Goal: Task Accomplishment & Management: Manage account settings

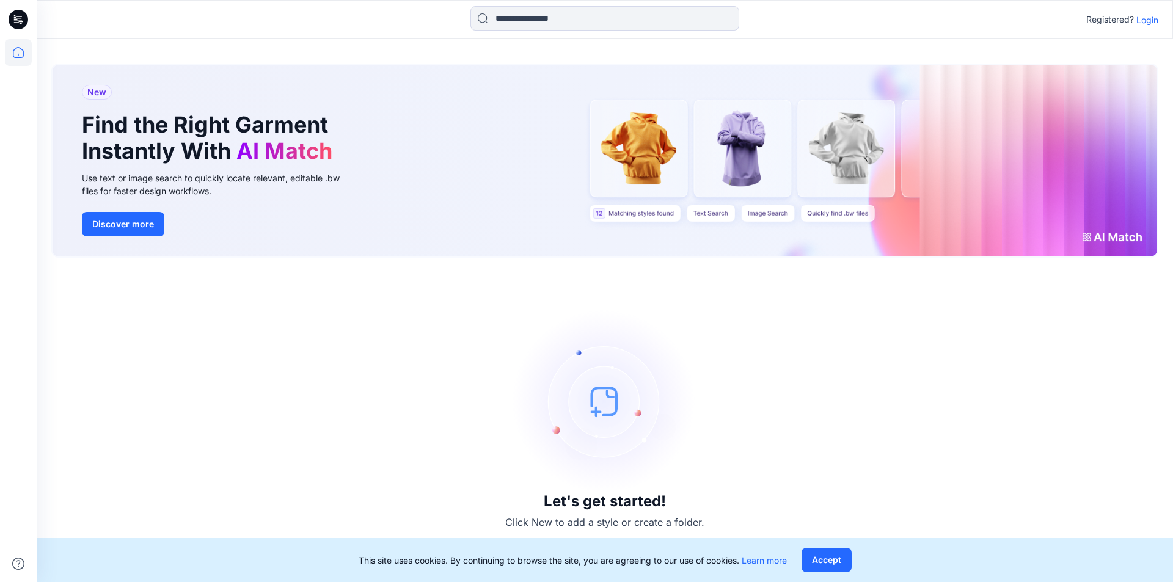
click at [1153, 19] on p "Login" at bounding box center [1147, 19] width 22 height 13
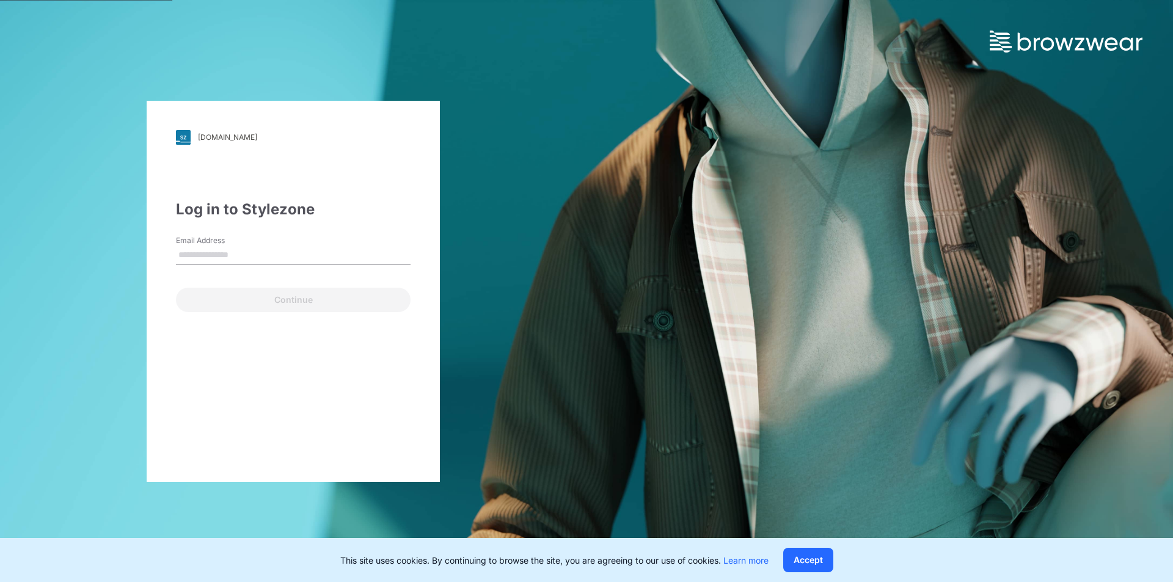
type input "**********"
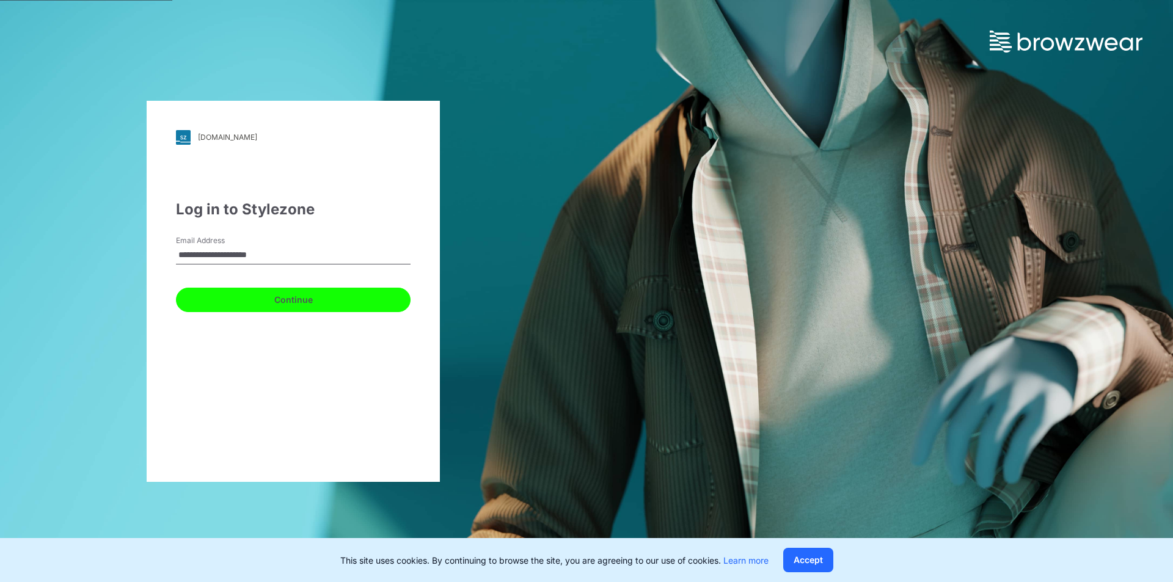
click at [304, 301] on button "Continue" at bounding box center [293, 300] width 235 height 24
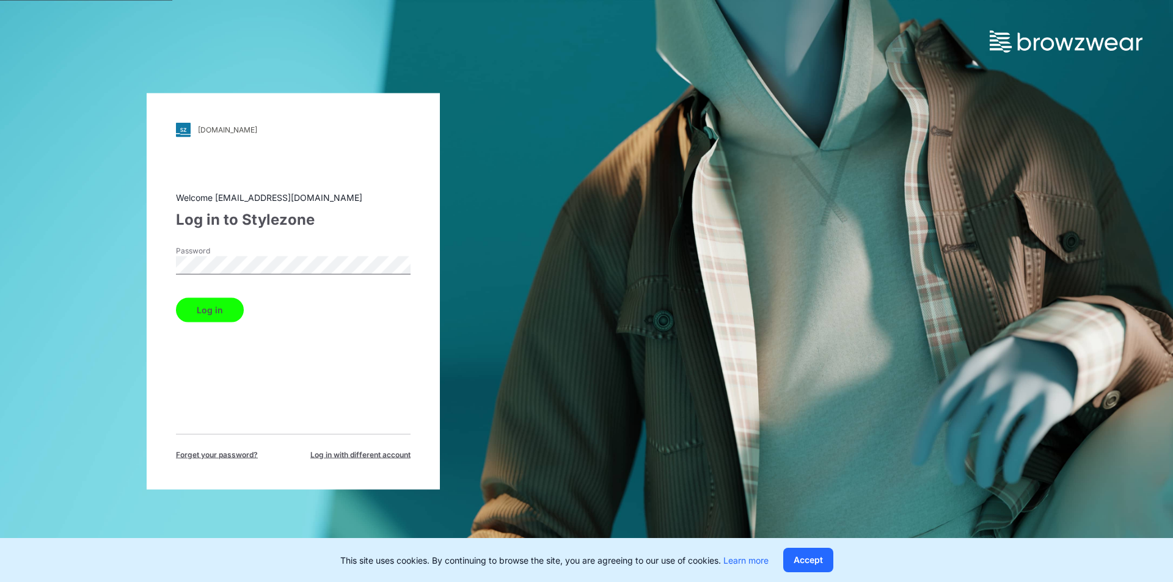
click at [219, 308] on button "Log in" at bounding box center [210, 310] width 68 height 24
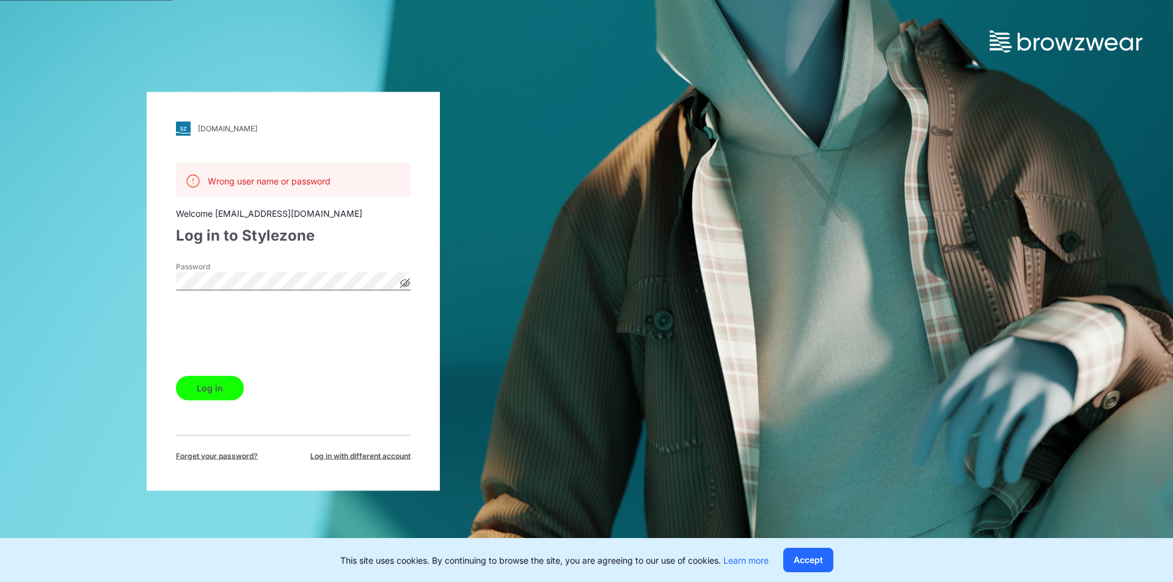
click at [206, 390] on button "Log in" at bounding box center [210, 388] width 68 height 24
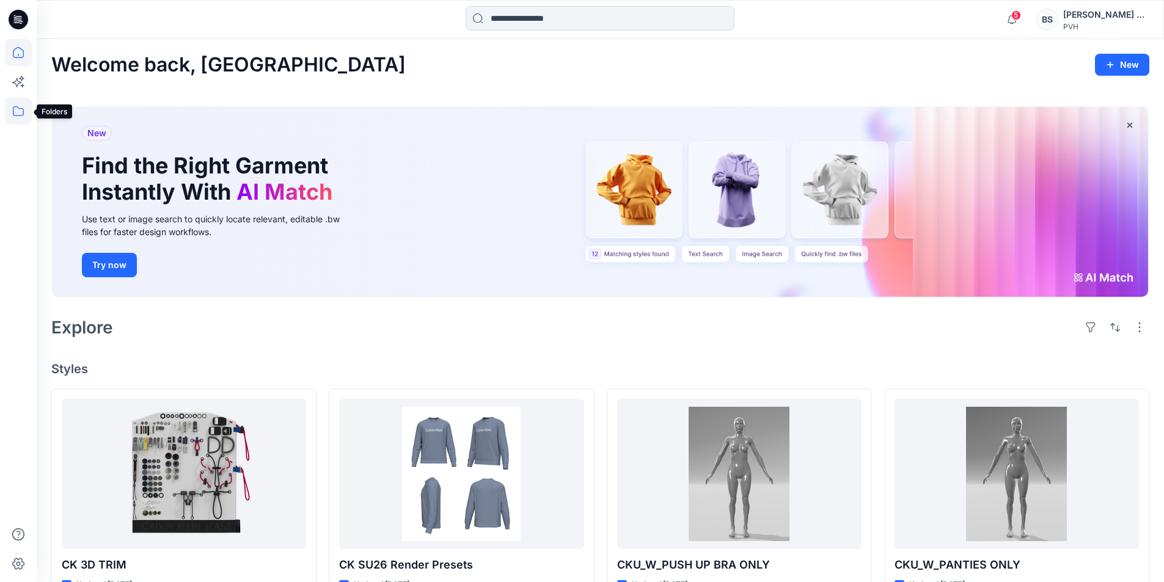
click at [18, 112] on icon at bounding box center [18, 111] width 27 height 27
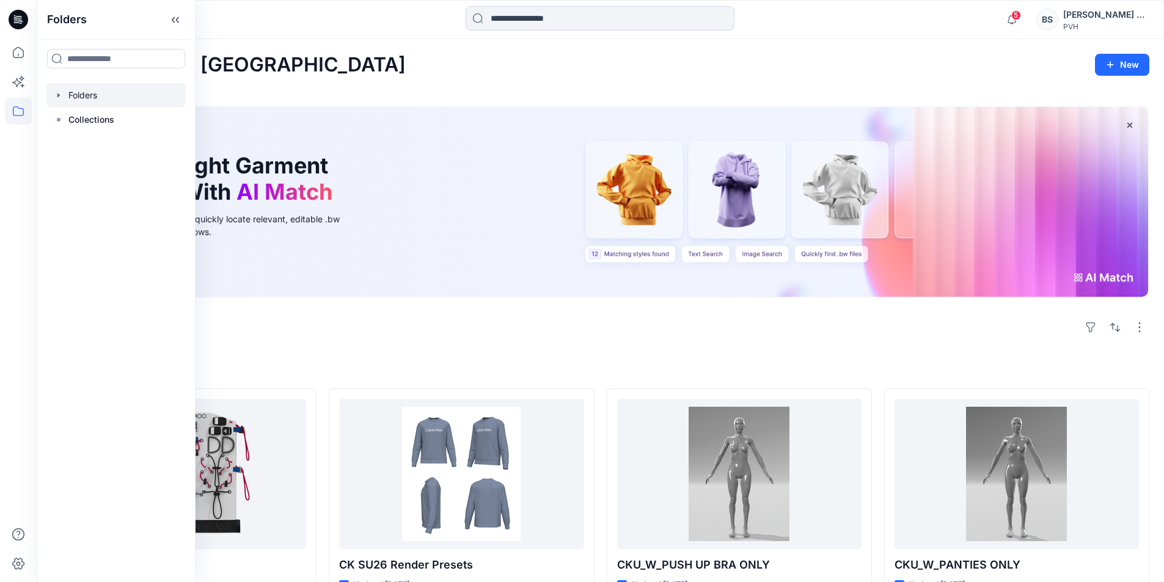
click at [101, 91] on div at bounding box center [115, 95] width 139 height 24
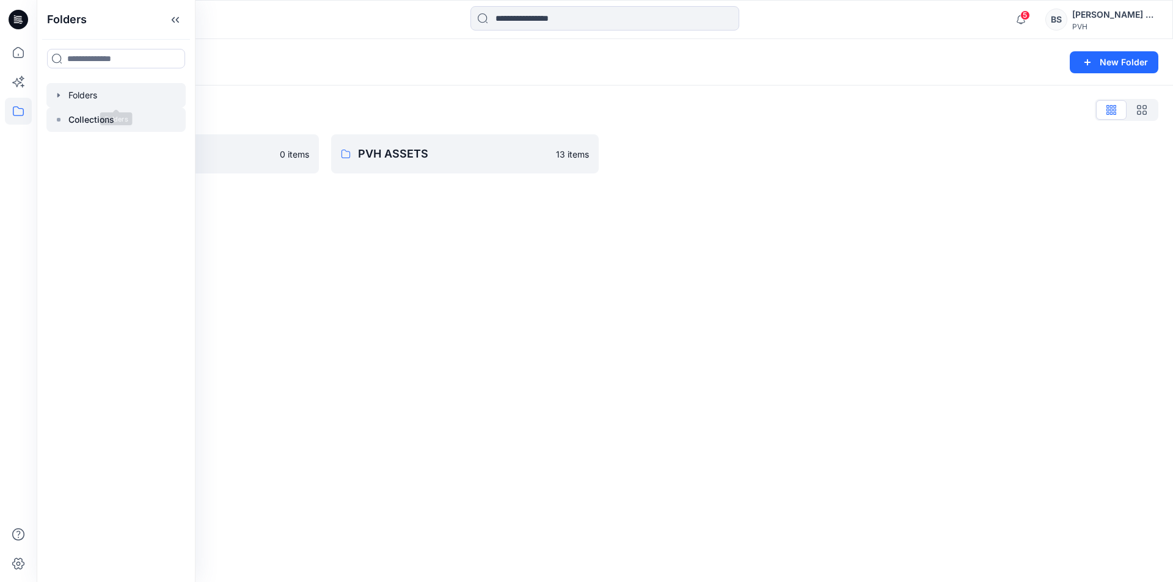
click at [97, 120] on p "Collections" at bounding box center [91, 119] width 46 height 15
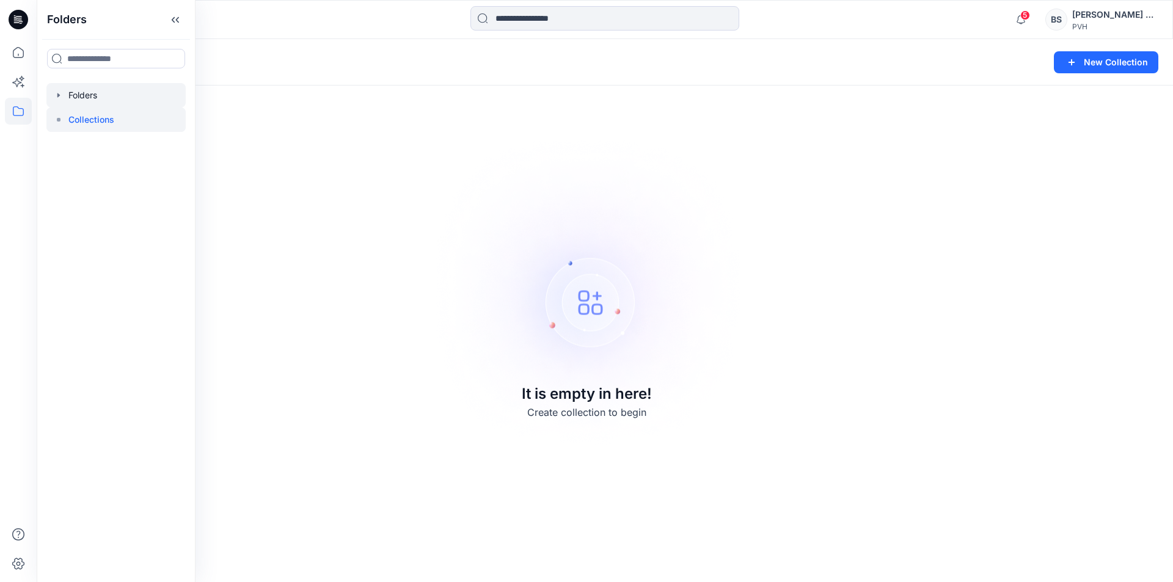
click at [100, 97] on div at bounding box center [115, 95] width 139 height 24
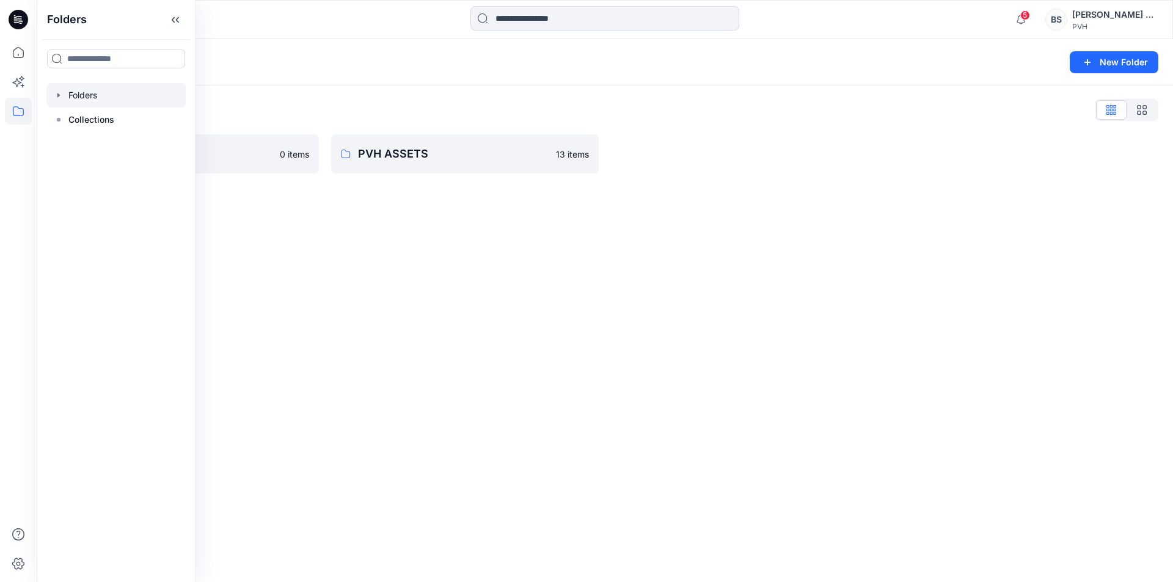
click at [387, 319] on div "Folders New Folder Folders List Bharath Silks 0 items PVH ASSETS 13 items" at bounding box center [605, 310] width 1136 height 543
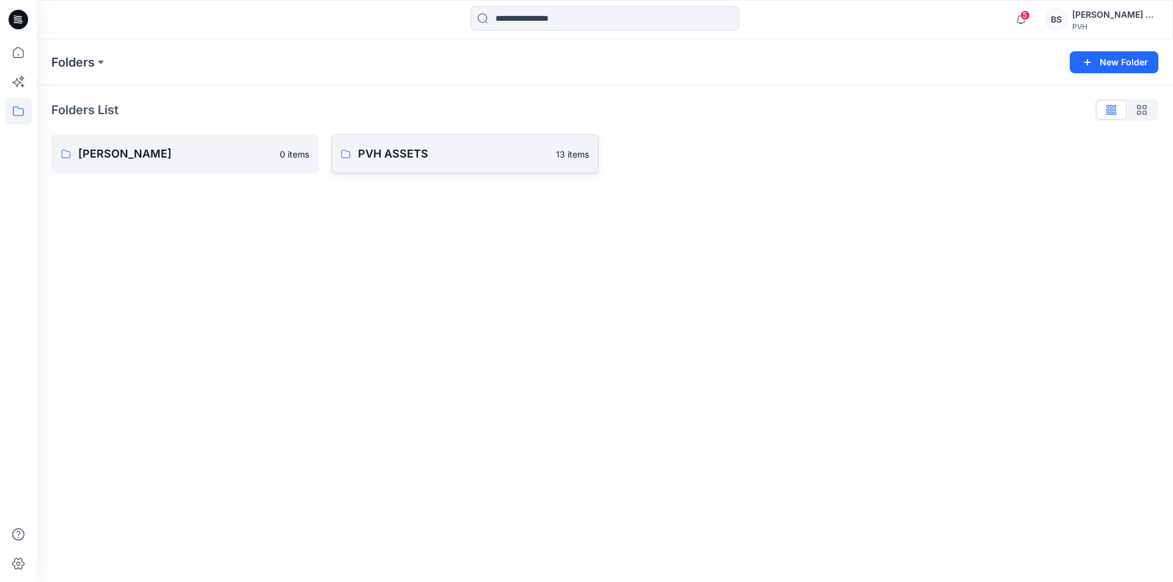
click at [433, 163] on link "PVH ASSETS 13 items" at bounding box center [465, 153] width 268 height 39
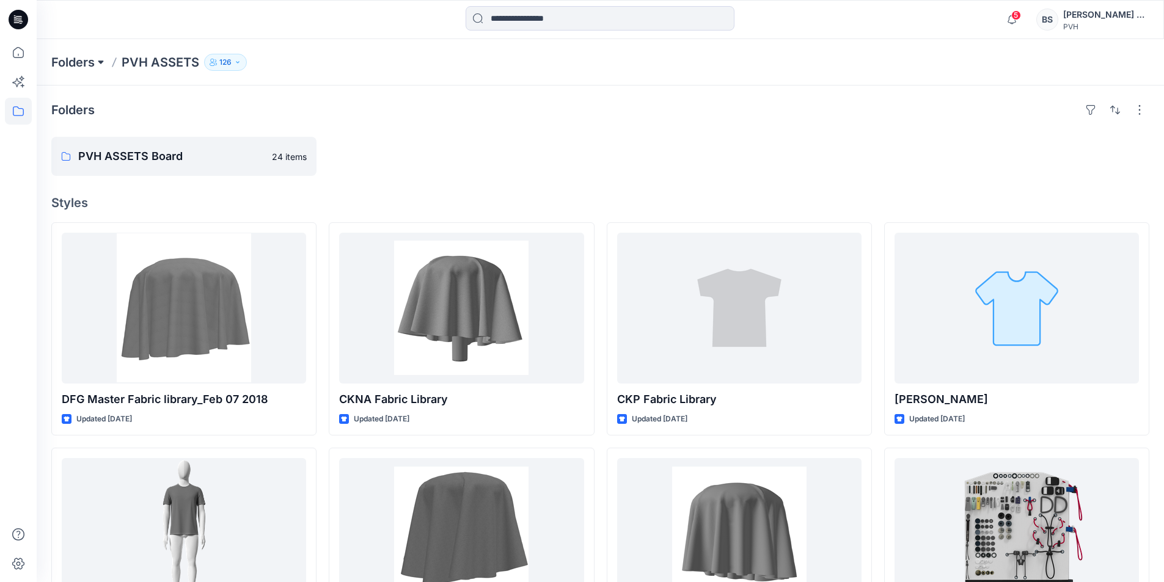
click at [100, 63] on button at bounding box center [101, 62] width 12 height 17
click at [106, 148] on p "Bharath Silks" at bounding box center [96, 149] width 70 height 15
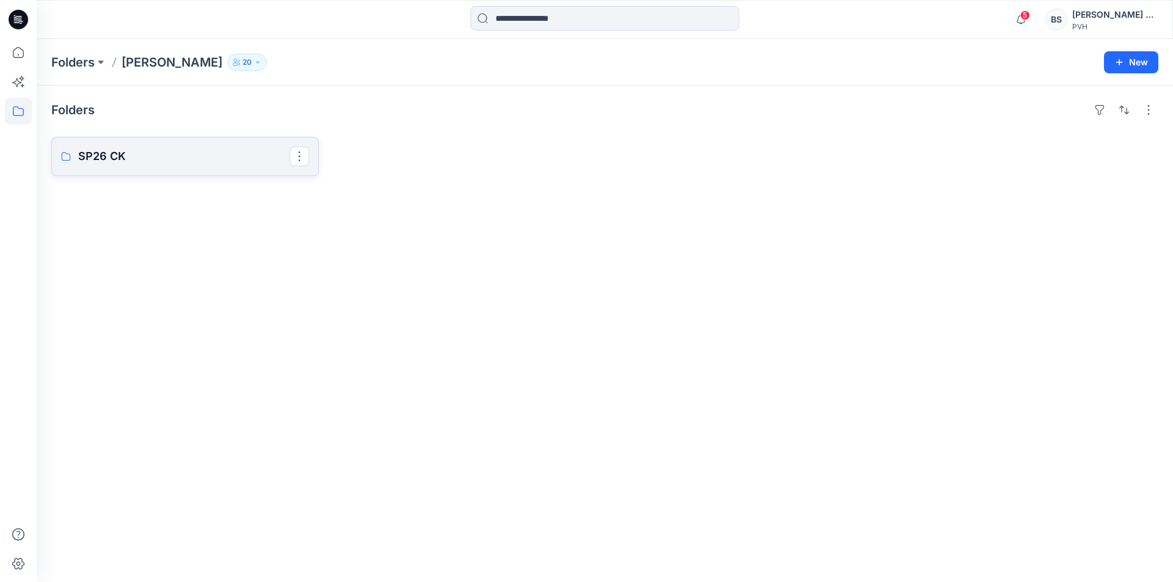
click at [123, 164] on p "SP26 CK" at bounding box center [183, 156] width 211 height 17
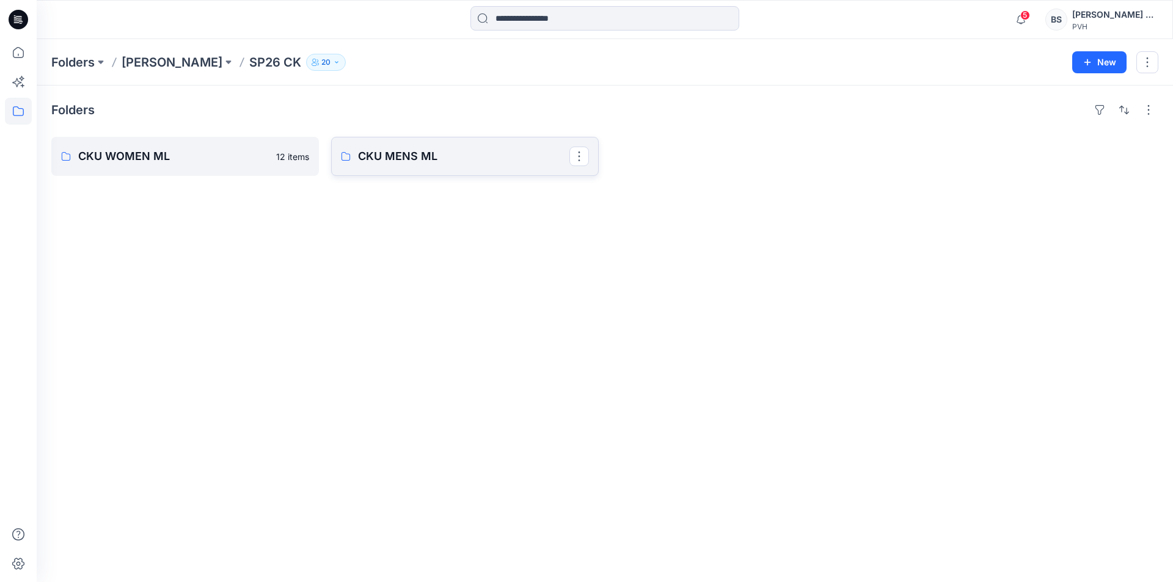
click at [520, 157] on p "CKU MENS ML" at bounding box center [463, 156] width 211 height 17
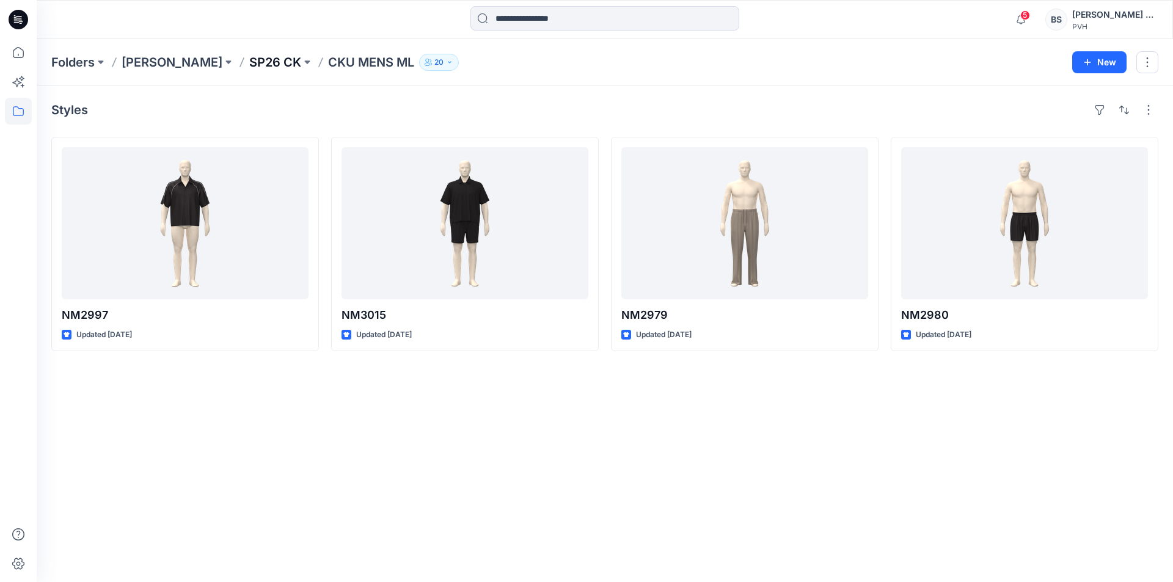
click at [249, 60] on p "SP26 CK" at bounding box center [275, 62] width 52 height 17
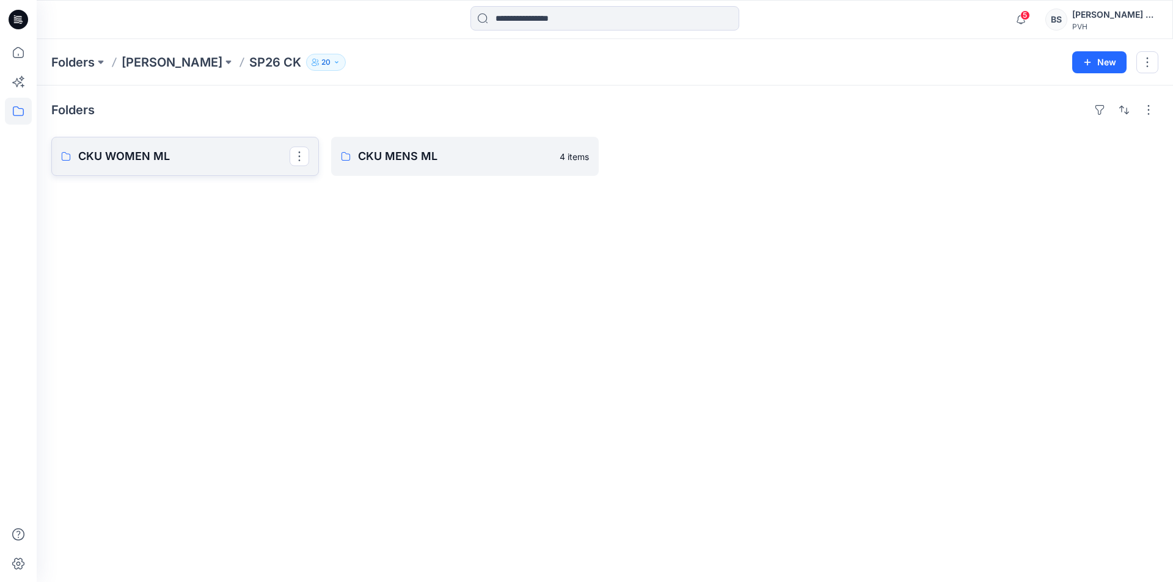
click at [223, 162] on p "CKU WOMEN ML" at bounding box center [183, 156] width 211 height 17
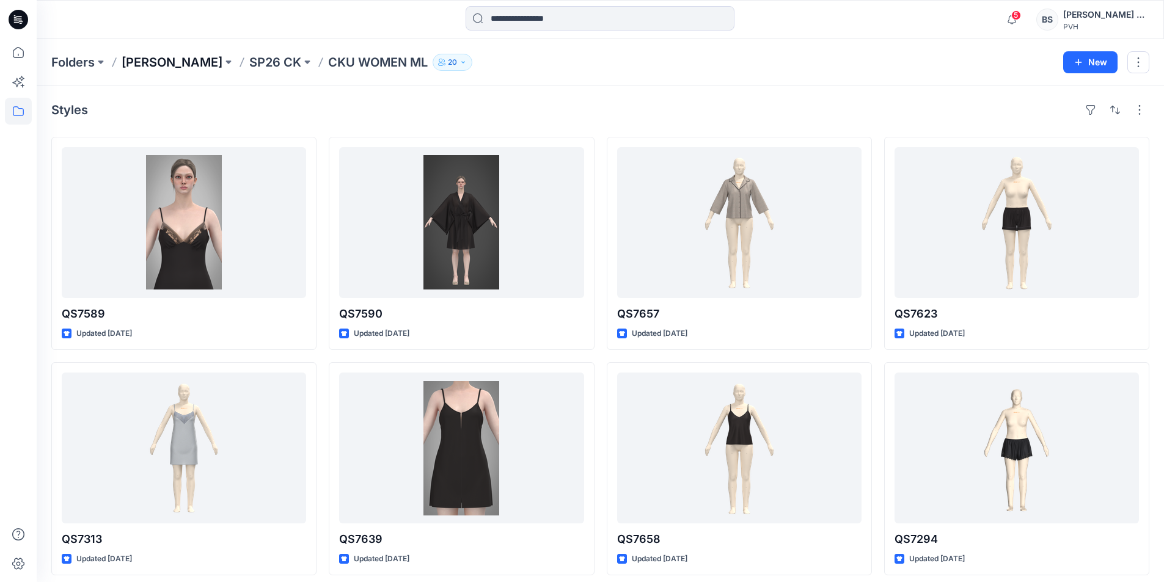
click at [163, 64] on p "Bharath Silks" at bounding box center [172, 62] width 101 height 17
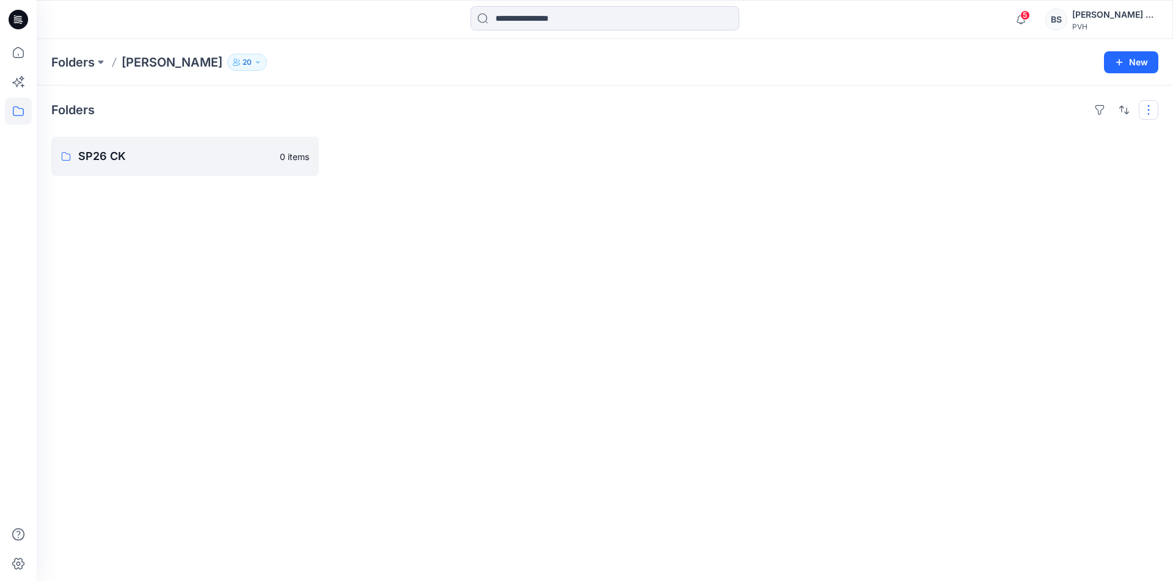
click at [1150, 106] on button "button" at bounding box center [1149, 110] width 20 height 20
click at [463, 307] on div "Folders Layout Grid Large Grid Folder View Compact Card Card View Card Info Tag…" at bounding box center [605, 334] width 1136 height 497
click at [212, 159] on p "SP26 CK" at bounding box center [183, 156] width 211 height 17
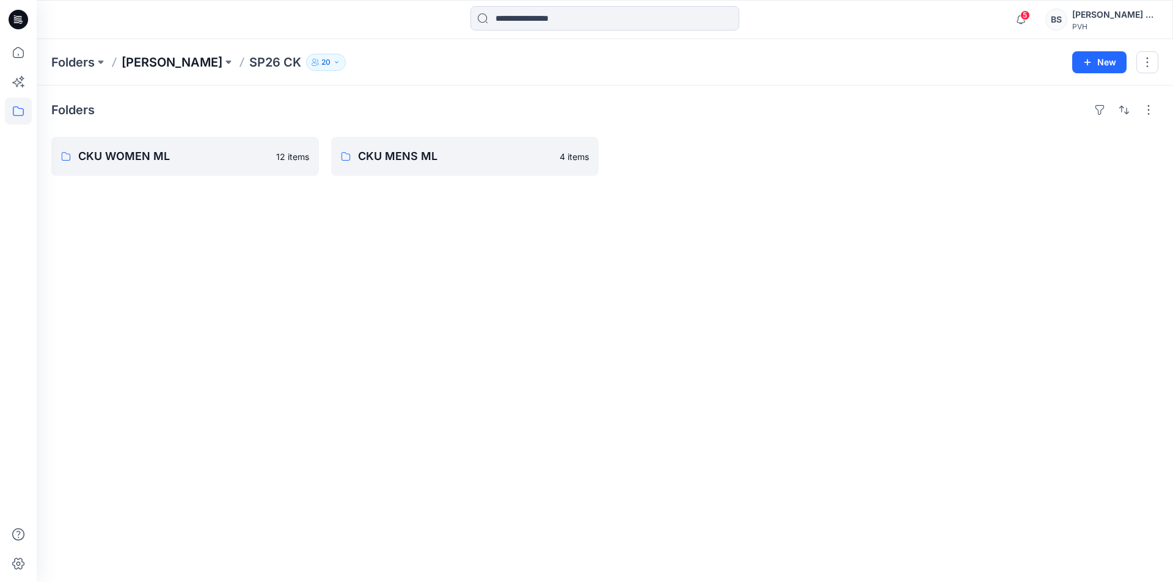
click at [173, 65] on p "Bharath Silks" at bounding box center [172, 62] width 101 height 17
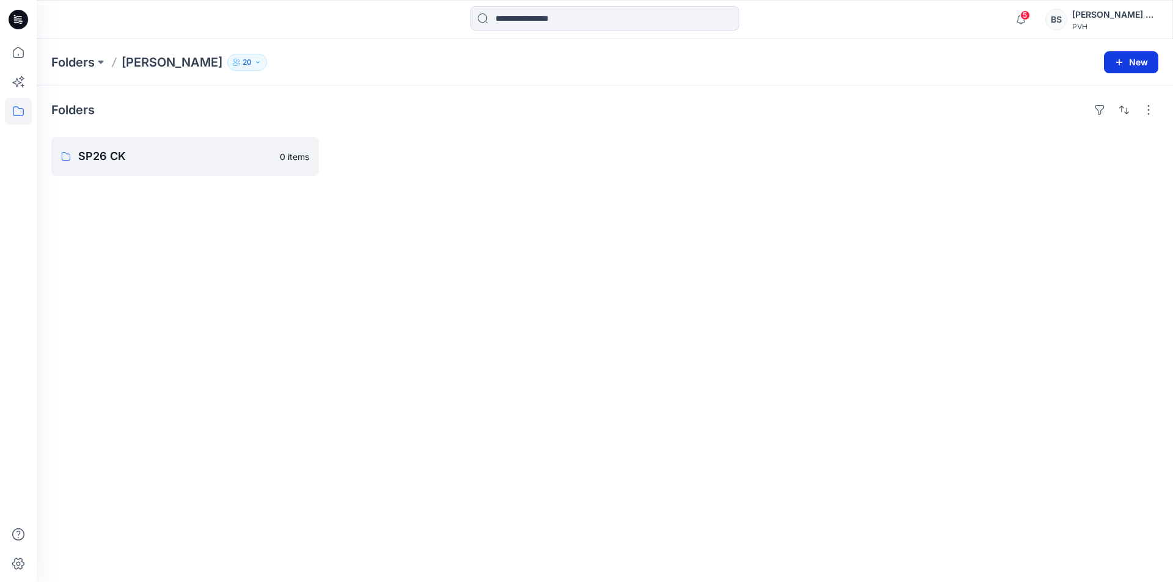
click at [1136, 59] on button "New" at bounding box center [1131, 62] width 54 height 22
click at [1100, 119] on p "New Folder" at bounding box center [1095, 116] width 45 height 13
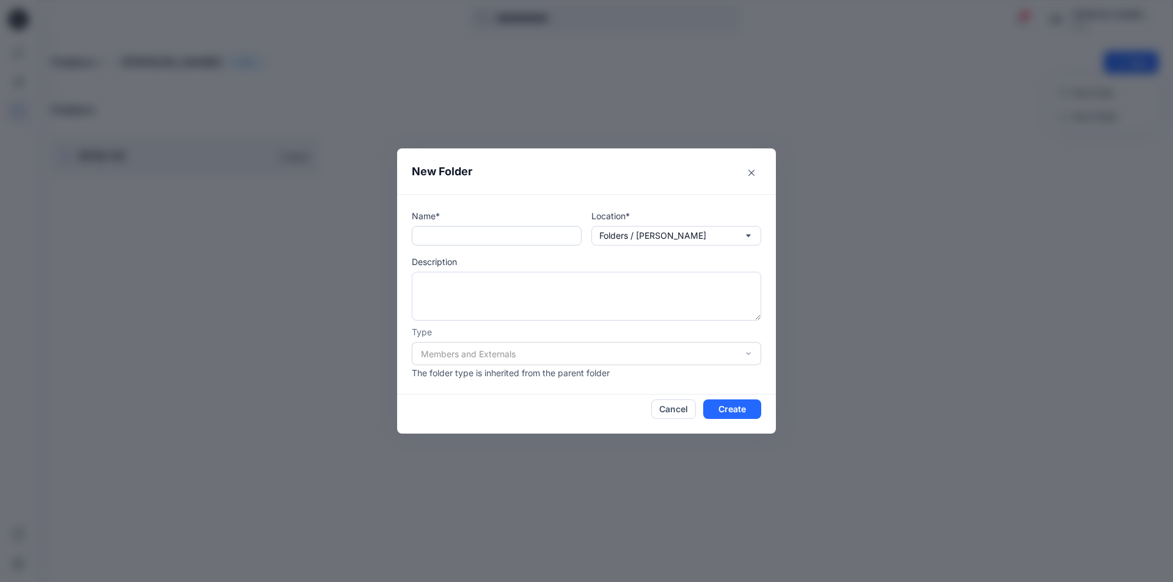
click at [492, 239] on input "text" at bounding box center [497, 236] width 170 height 20
type input "*"
type input "*******"
click at [494, 289] on textarea at bounding box center [586, 296] width 349 height 49
type textarea "*******"
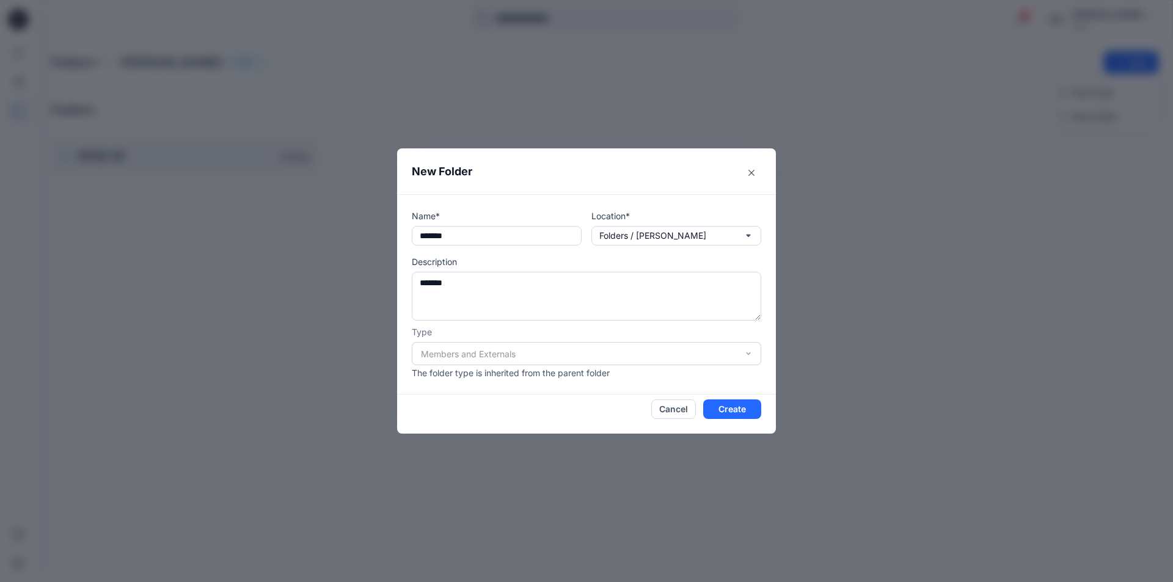
click at [634, 357] on div "Members and Externals" at bounding box center [586, 353] width 349 height 23
click at [751, 351] on div "Members and Externals" at bounding box center [586, 353] width 349 height 23
click at [732, 407] on button "Create" at bounding box center [732, 410] width 58 height 20
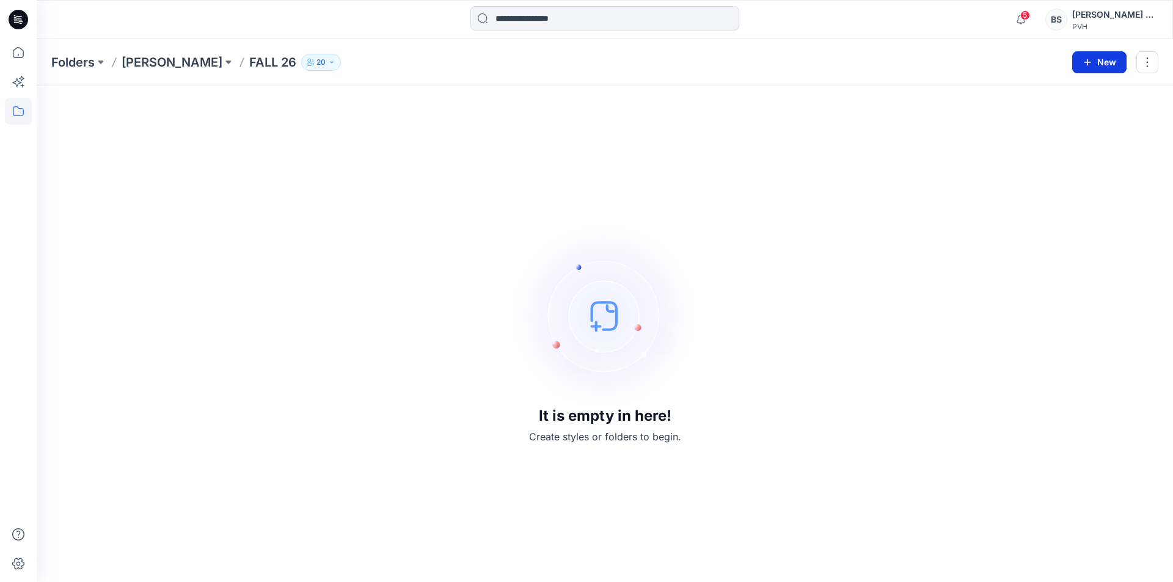
click at [1106, 63] on button "New" at bounding box center [1099, 62] width 54 height 22
click at [1075, 115] on p "New Folder" at bounding box center [1063, 116] width 45 height 13
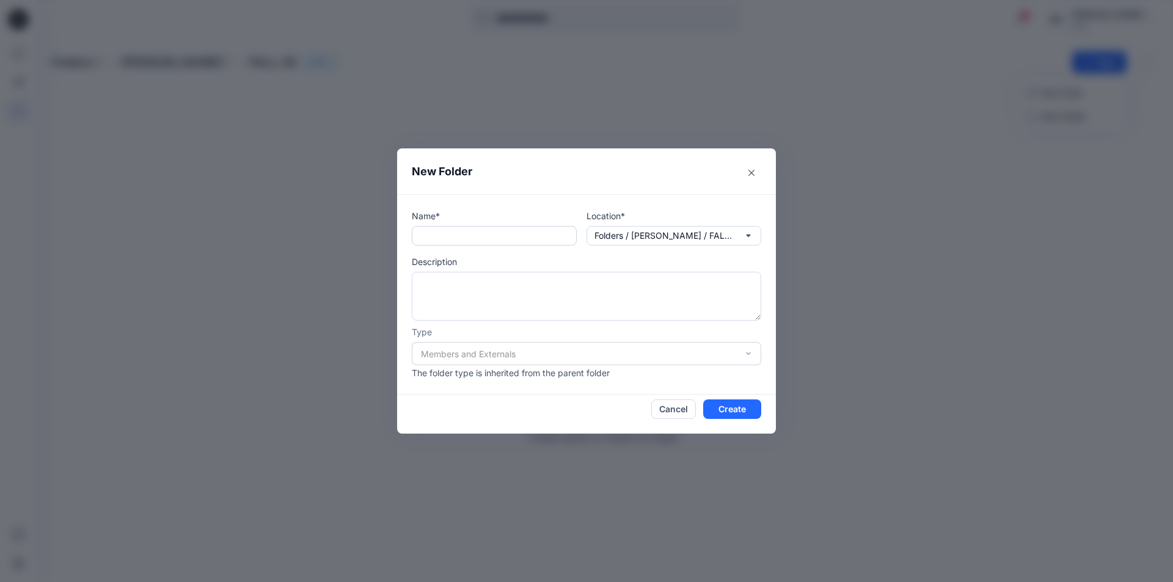
click at [488, 240] on input "text" at bounding box center [494, 236] width 165 height 20
click at [678, 415] on button "Cancel" at bounding box center [673, 410] width 45 height 20
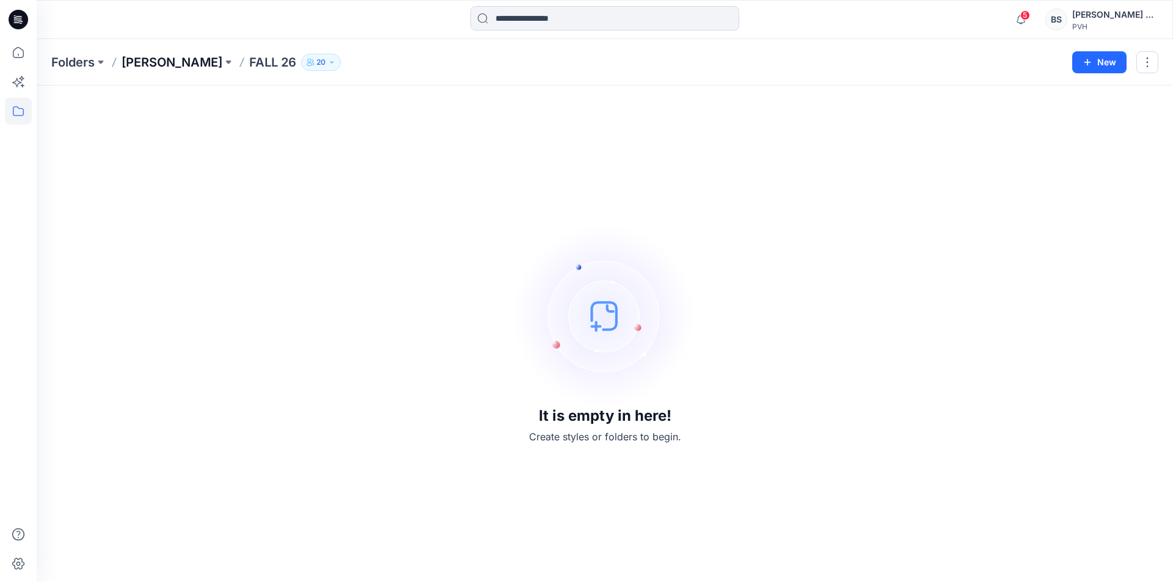
click at [184, 64] on p "Bharath Silks" at bounding box center [172, 62] width 101 height 17
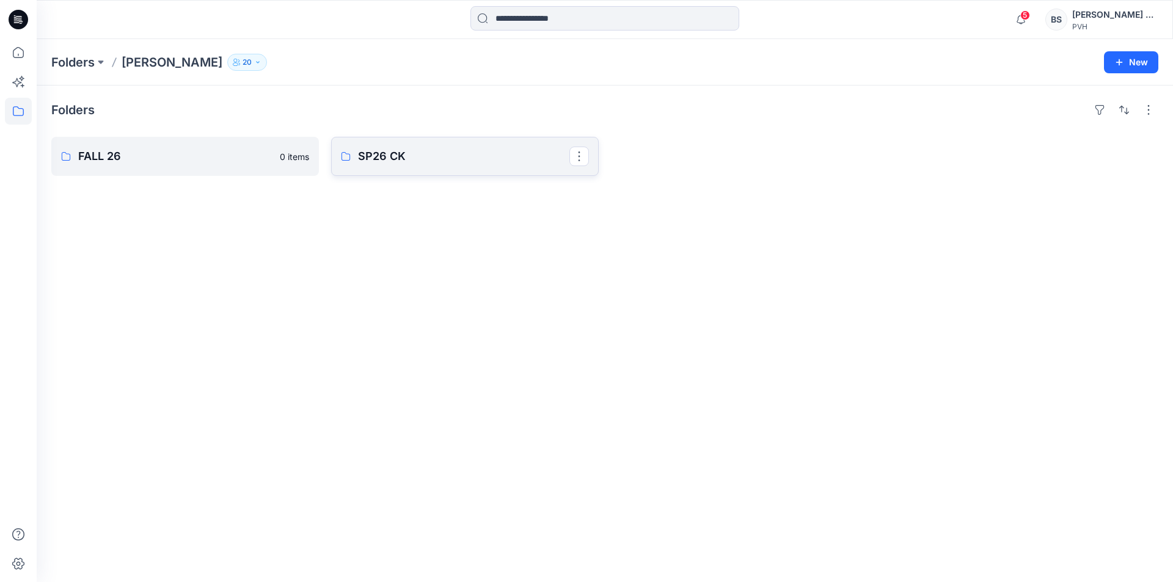
click at [417, 156] on p "SP26 CK" at bounding box center [463, 156] width 211 height 17
click at [178, 61] on p "Bharath Silks" at bounding box center [172, 62] width 101 height 17
click at [178, 163] on p "FALL 26" at bounding box center [183, 156] width 211 height 17
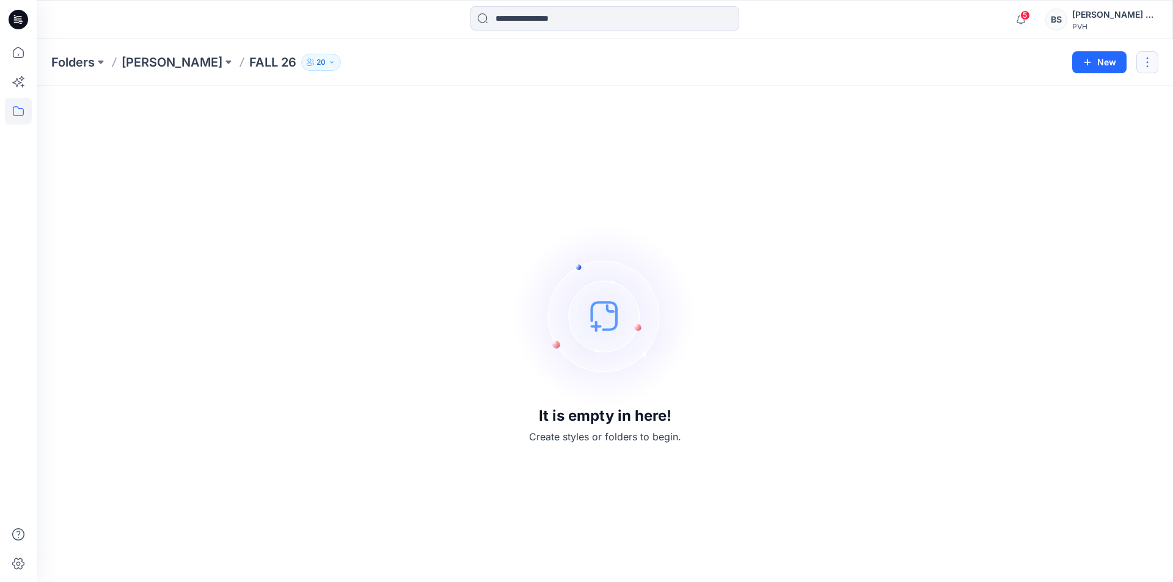
click at [1147, 64] on button "button" at bounding box center [1147, 62] width 22 height 22
click at [1101, 87] on button "Edit" at bounding box center [1090, 92] width 132 height 23
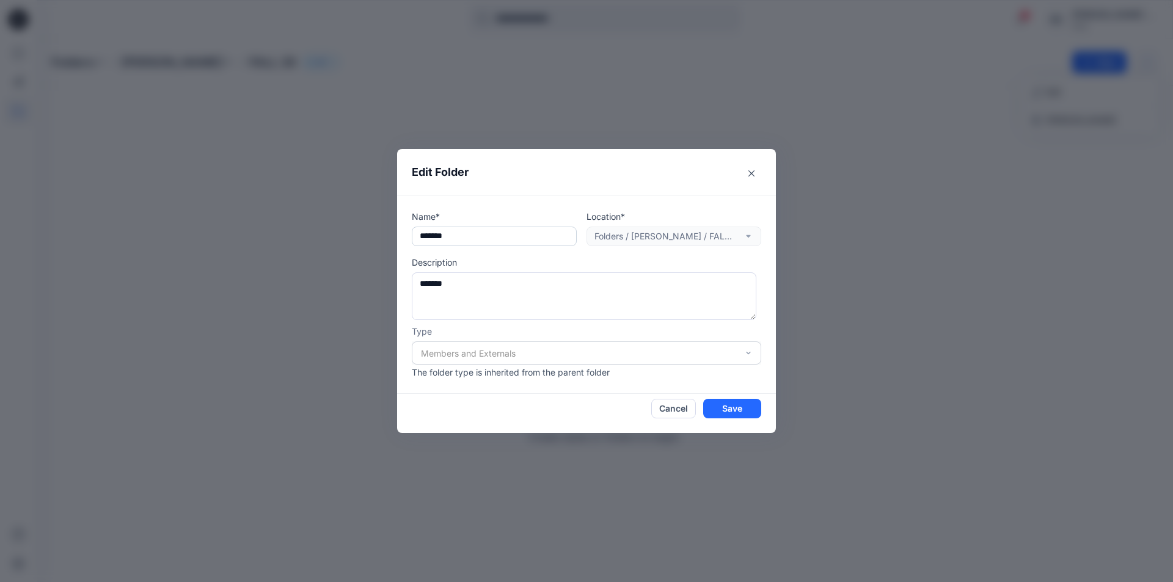
click at [437, 235] on input "*******" at bounding box center [494, 237] width 165 height 20
click at [489, 238] on input "*******" at bounding box center [494, 237] width 165 height 20
type input "**********"
click at [537, 288] on textarea "*******" at bounding box center [584, 296] width 345 height 48
type textarea "**********"
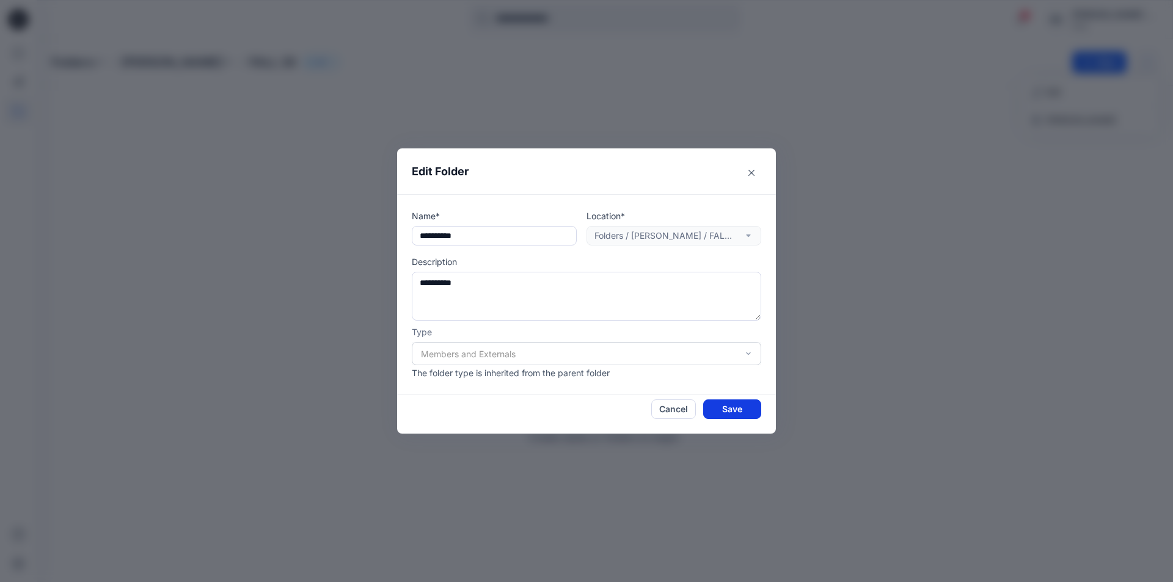
click at [738, 412] on button "Save" at bounding box center [732, 410] width 58 height 20
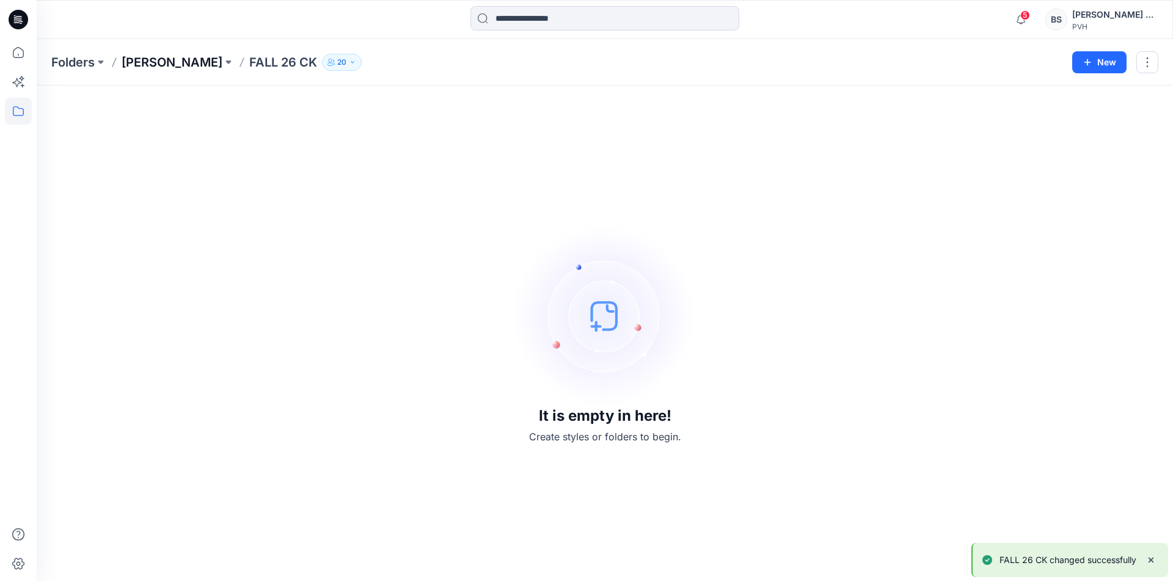
click at [177, 60] on p "Bharath Silks" at bounding box center [172, 62] width 101 height 17
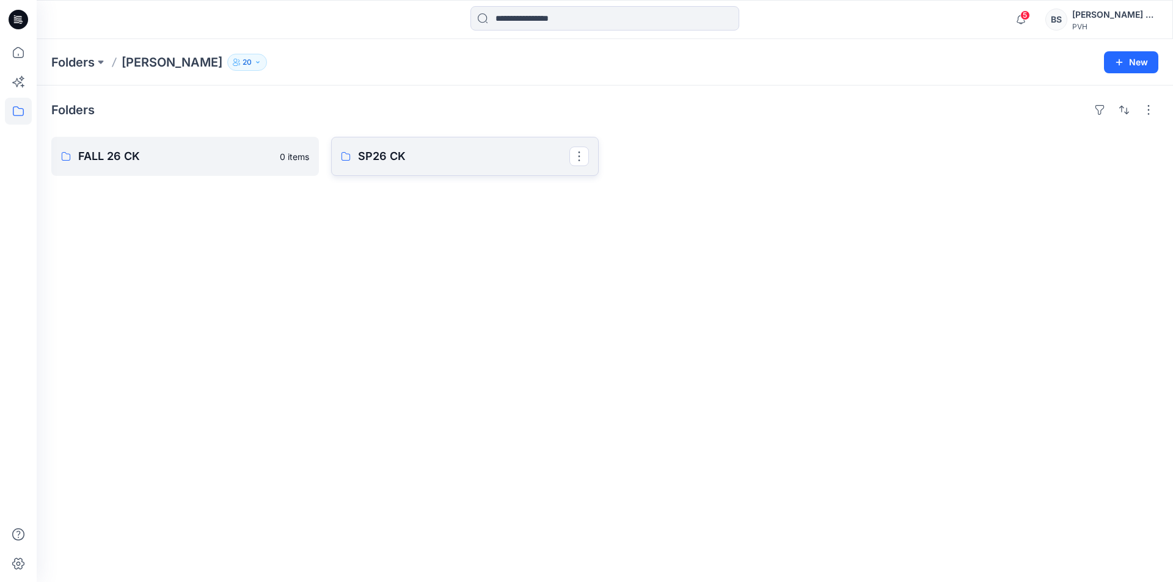
click at [416, 165] on link "SP26 CK" at bounding box center [465, 156] width 268 height 39
click at [147, 57] on p "Bharath Silks" at bounding box center [172, 62] width 101 height 17
click at [145, 163] on p "FALL 26 CK" at bounding box center [183, 156] width 211 height 17
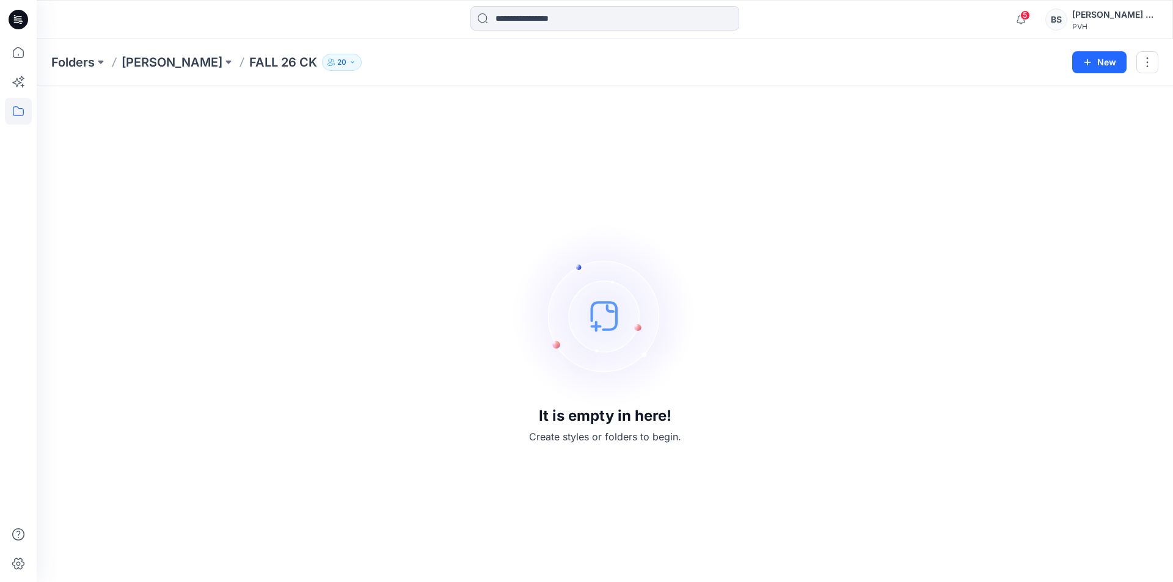
drag, startPoint x: 1114, startPoint y: 62, endPoint x: 1015, endPoint y: 96, distance: 104.7
click at [1113, 62] on button "New" at bounding box center [1099, 62] width 54 height 22
click at [1064, 117] on p "New Folder" at bounding box center [1063, 116] width 45 height 13
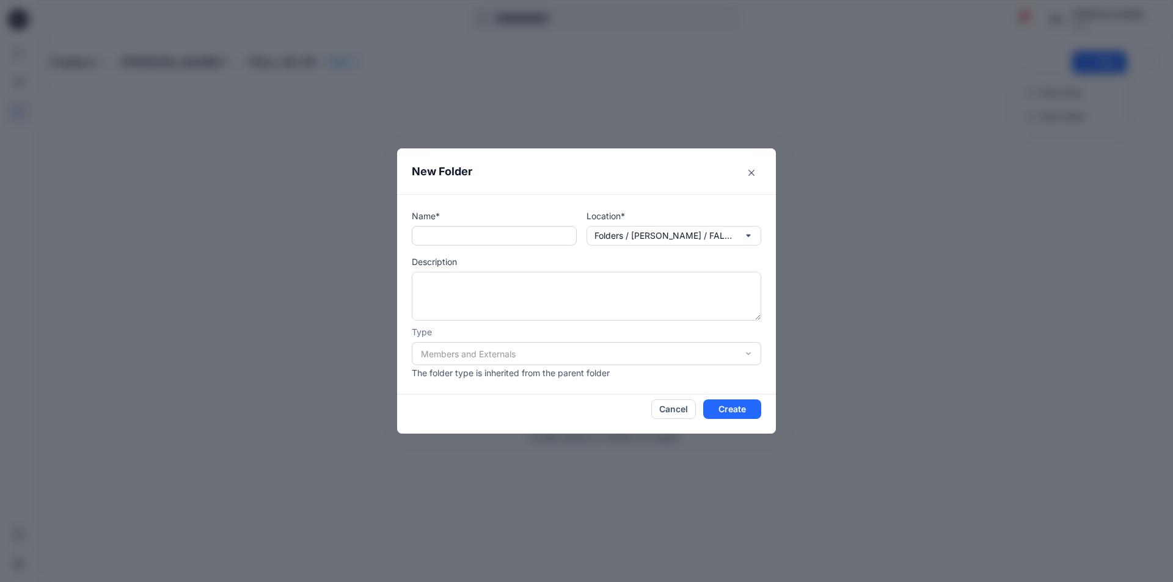
click at [517, 235] on input "text" at bounding box center [494, 236] width 165 height 20
drag, startPoint x: 513, startPoint y: 235, endPoint x: 410, endPoint y: 227, distance: 103.6
click at [410, 227] on div "**********" at bounding box center [586, 294] width 379 height 200
type input "**********"
click at [524, 298] on textarea at bounding box center [586, 296] width 349 height 49
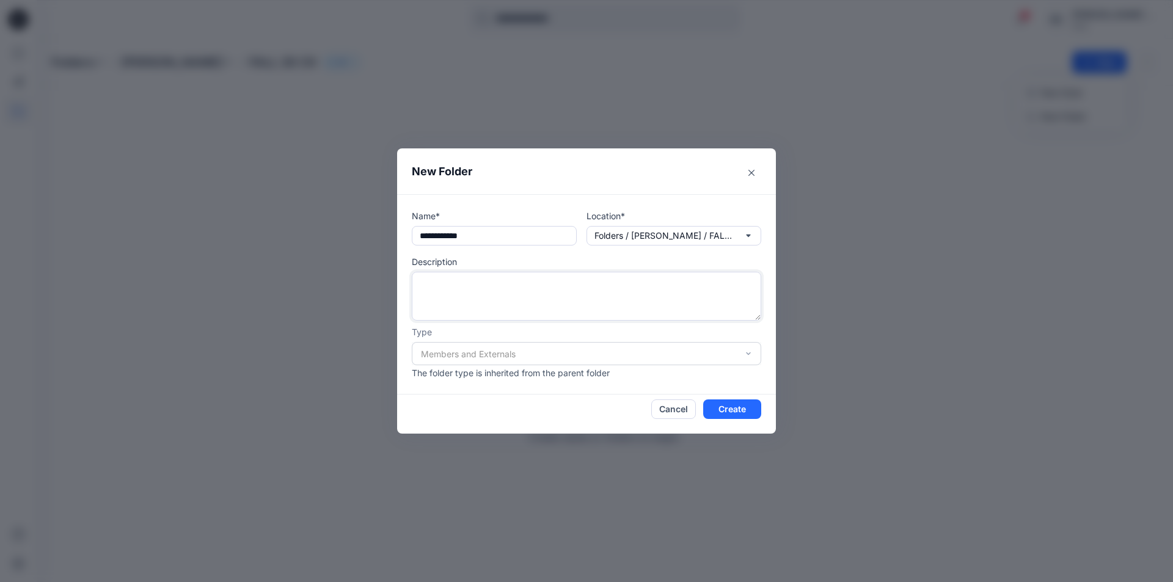
paste textarea "**********"
type textarea "**********"
click at [750, 409] on button "Create" at bounding box center [732, 410] width 58 height 20
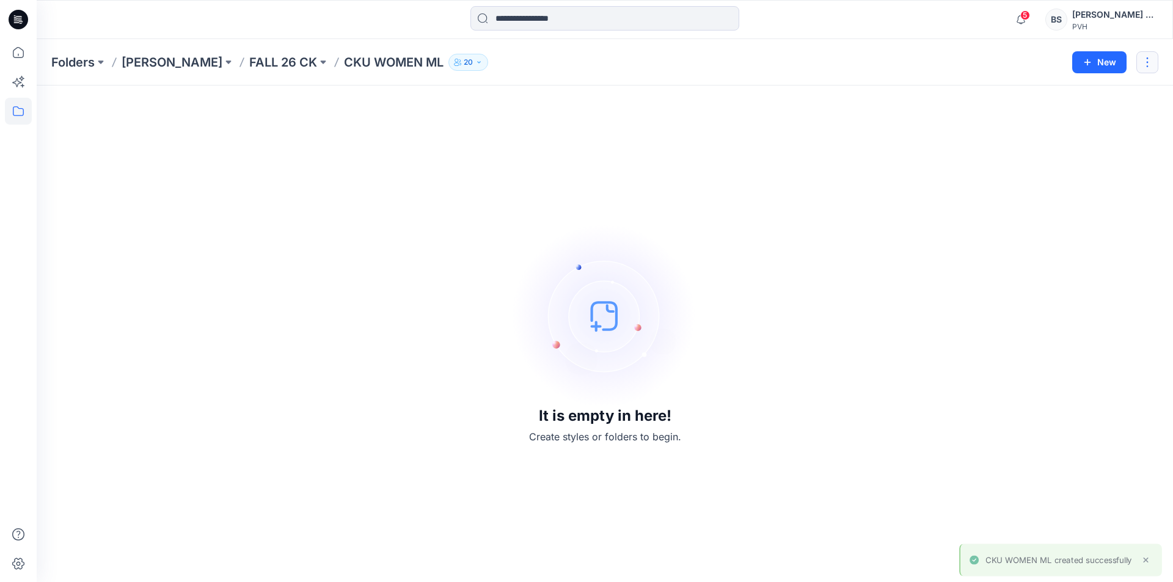
click at [1150, 65] on button "button" at bounding box center [1147, 62] width 22 height 22
click at [729, 165] on div "It is empty in here! Create styles or folders to begin." at bounding box center [604, 333] width 1107 height 467
click at [1118, 65] on button "New" at bounding box center [1099, 62] width 54 height 22
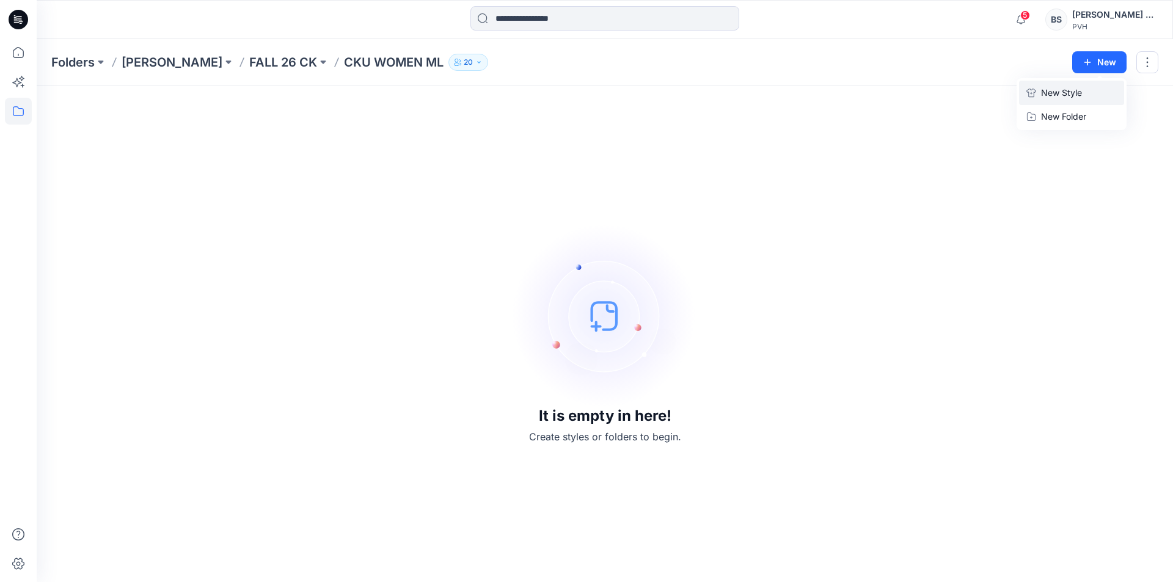
click at [1062, 96] on p "New Style" at bounding box center [1061, 93] width 41 height 15
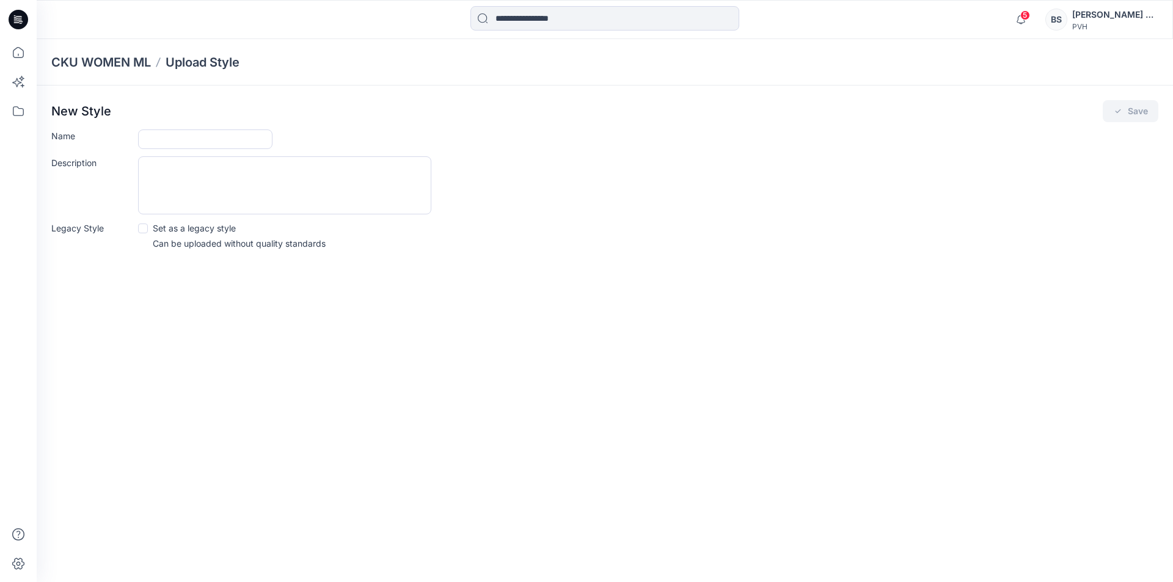
drag, startPoint x: 949, startPoint y: 272, endPoint x: 406, endPoint y: 34, distance: 592.3
click at [949, 272] on div "CKU WOMEN ML Upload Style New Style Save Name Description Legacy Style Set as a…" at bounding box center [605, 310] width 1136 height 543
click at [326, 374] on div "CKU WOMEN ML Upload Style New Style Save Name Description Legacy Style Set as a…" at bounding box center [605, 310] width 1136 height 543
click at [21, 111] on icon at bounding box center [18, 111] width 27 height 27
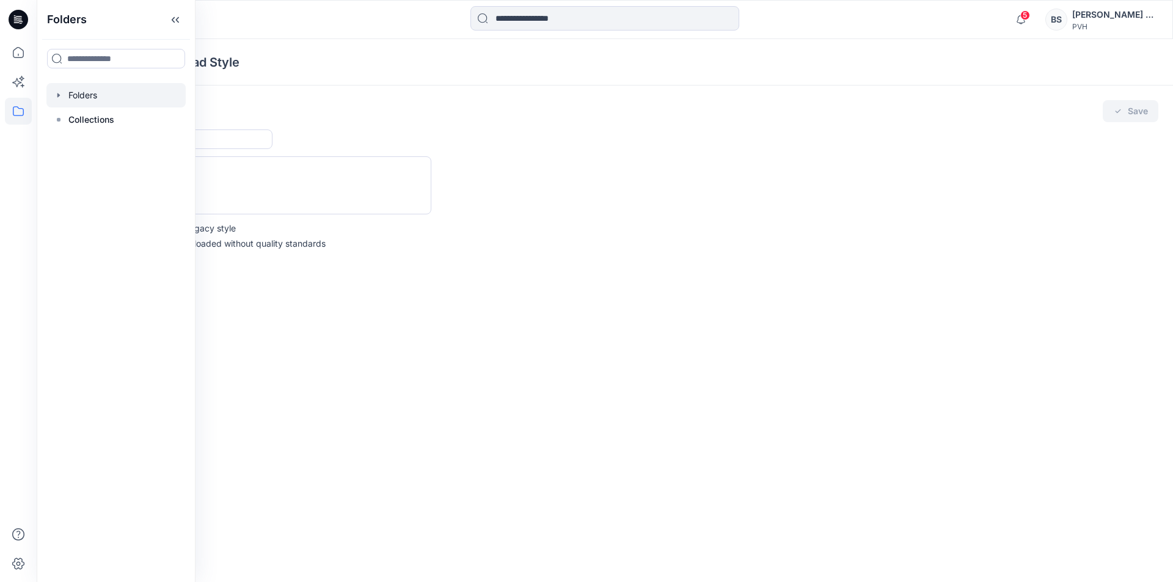
click at [96, 97] on div at bounding box center [115, 95] width 139 height 24
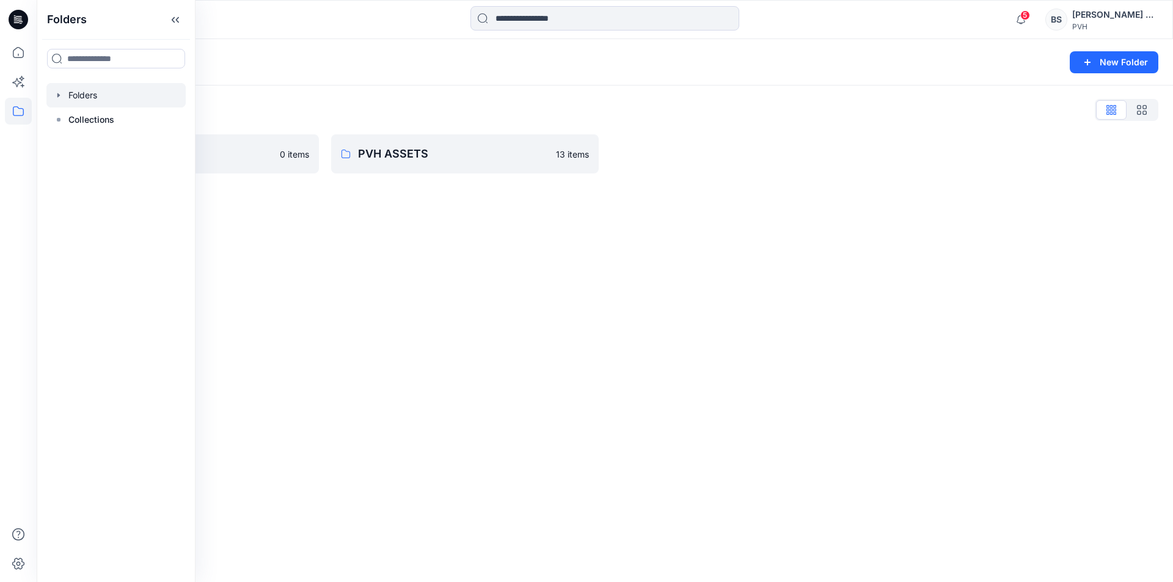
drag, startPoint x: 150, startPoint y: 120, endPoint x: 412, endPoint y: 263, distance: 298.3
click at [357, 199] on div "Folders Folders Collections 5 Notifications Mark all as read View all notificat…" at bounding box center [586, 291] width 1173 height 582
click at [346, 279] on div "Folders New Folder Folders List Bharath Silks 0 items PVH ASSETS 13 items" at bounding box center [605, 310] width 1136 height 543
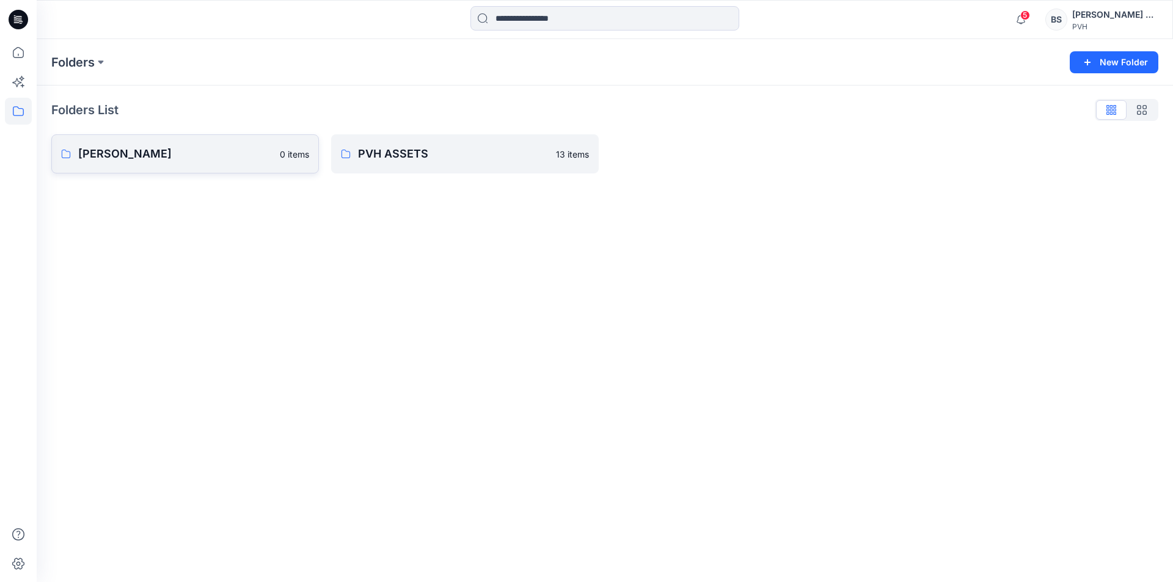
click at [193, 153] on p "Bharath Silks" at bounding box center [175, 153] width 194 height 17
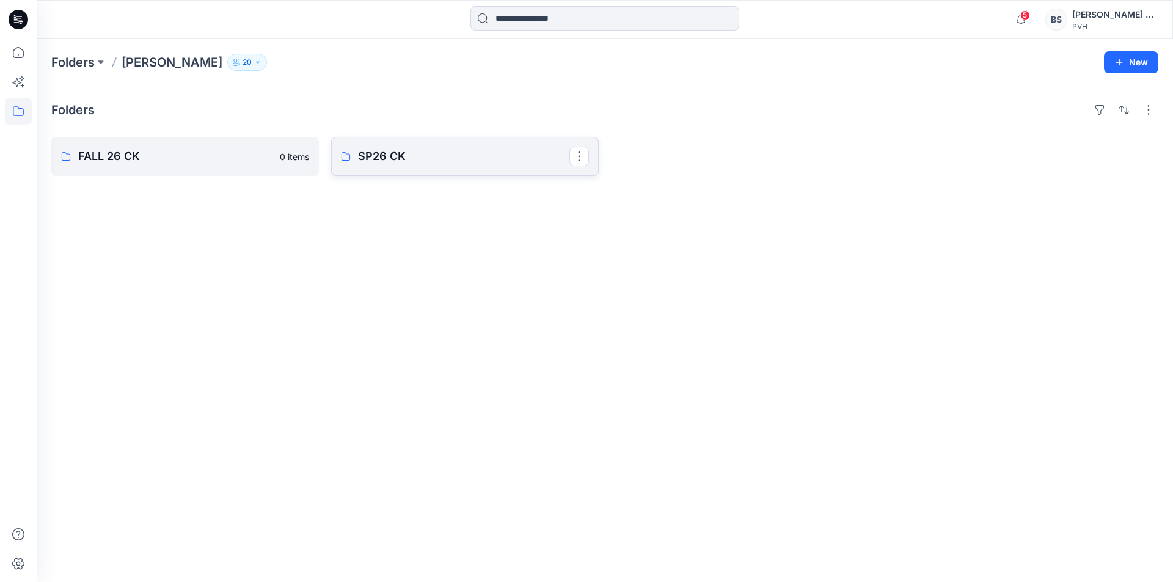
click at [475, 162] on p "SP26 CK" at bounding box center [463, 156] width 211 height 17
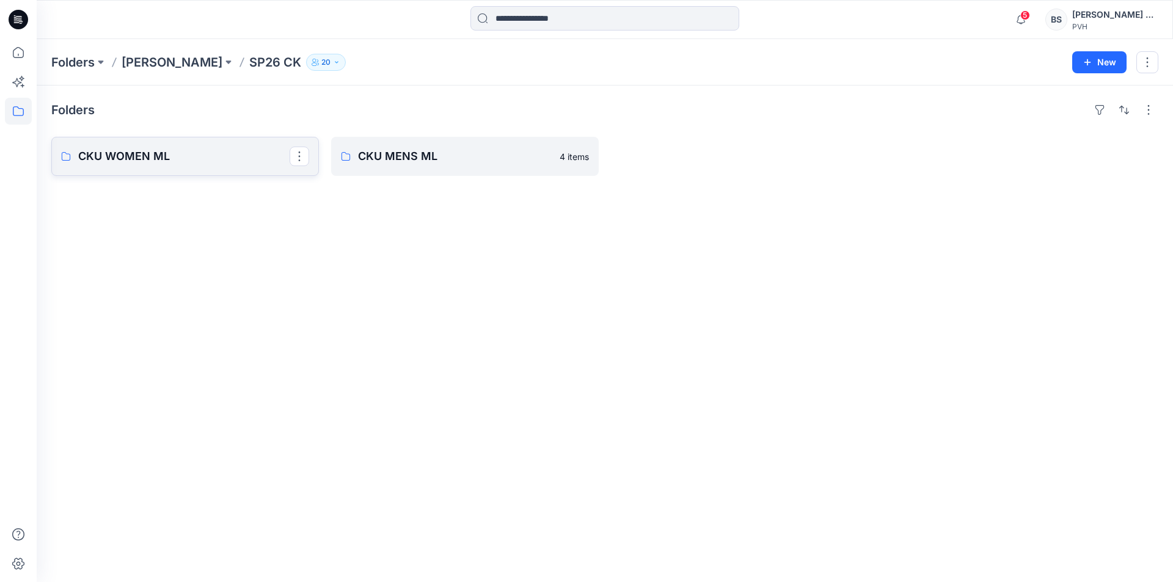
click at [221, 158] on p "CKU WOMEN ML" at bounding box center [183, 156] width 211 height 17
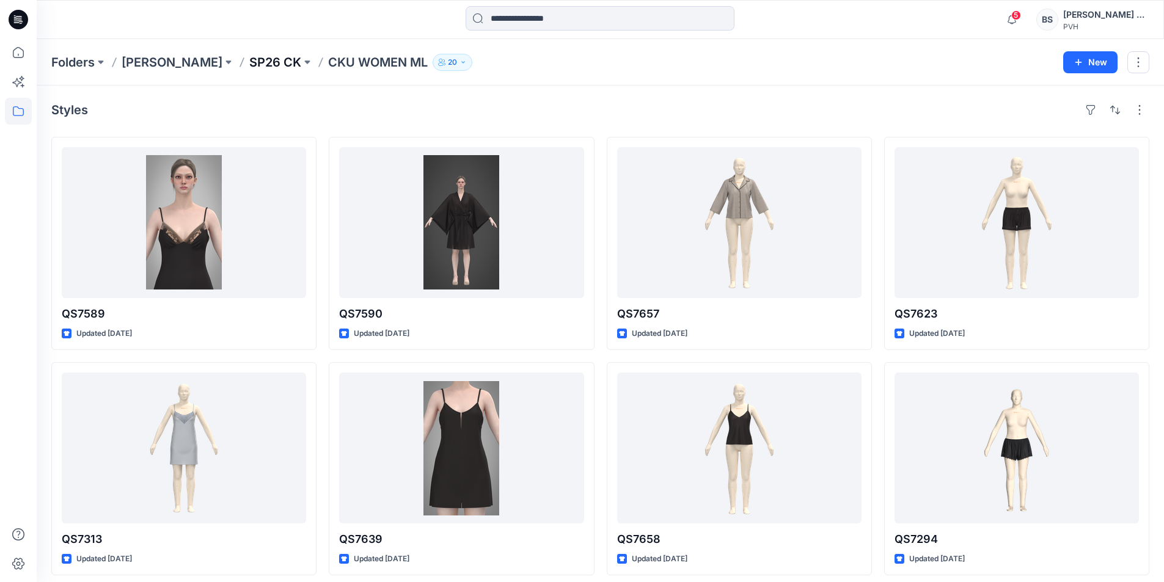
click at [254, 64] on p "SP26 CK" at bounding box center [275, 62] width 52 height 17
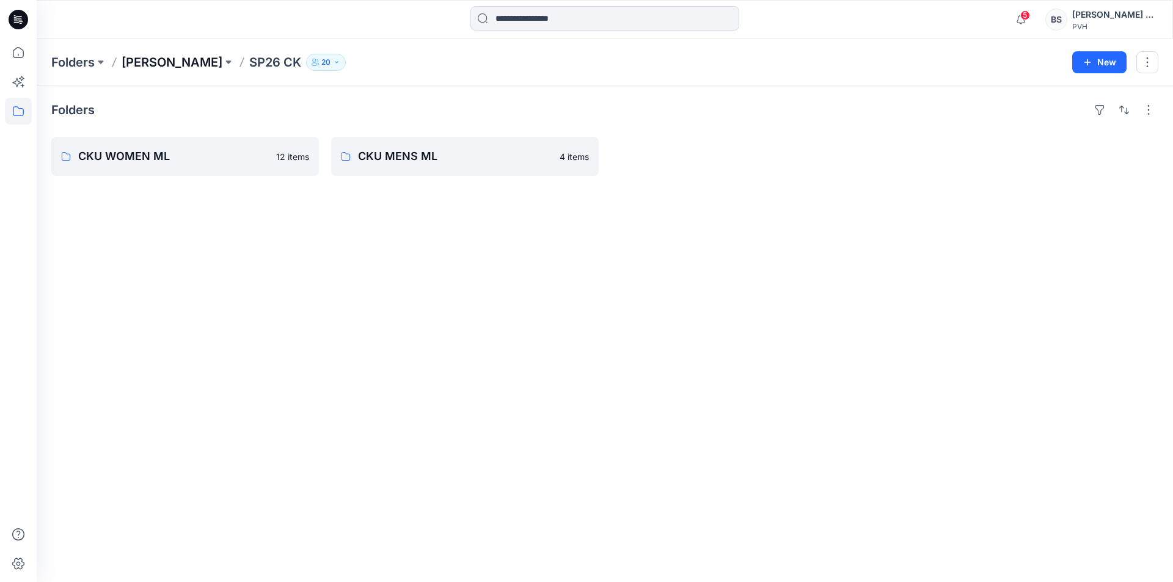
click at [174, 64] on p "Bharath Silks" at bounding box center [172, 62] width 101 height 17
click at [156, 153] on p "FALL 26 CK" at bounding box center [183, 156] width 211 height 17
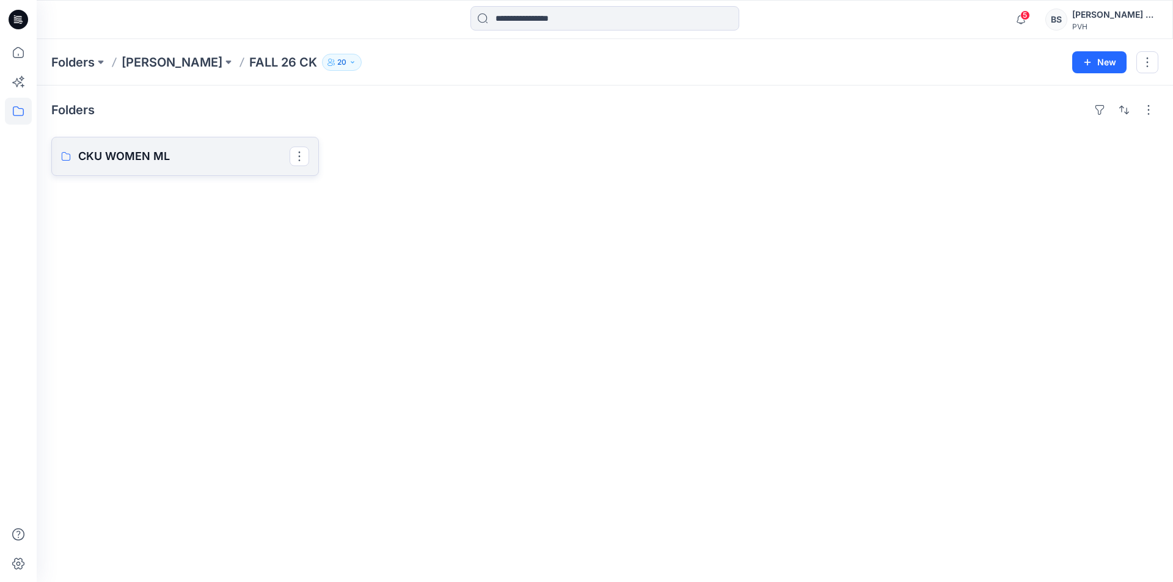
click at [176, 158] on p "CKU WOMEN ML" at bounding box center [183, 156] width 211 height 17
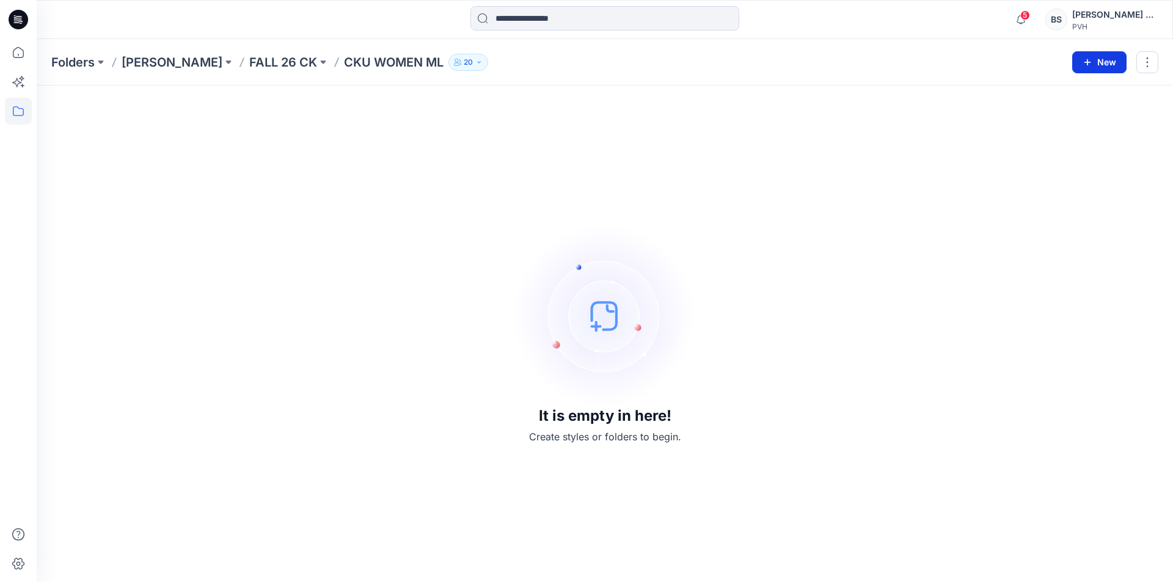
click at [1102, 63] on button "New" at bounding box center [1099, 62] width 54 height 22
click at [1078, 95] on p "New Style" at bounding box center [1061, 93] width 41 height 15
click at [422, 199] on div "It is empty in here! Create styles or folders to begin." at bounding box center [604, 333] width 1107 height 467
click at [1105, 65] on button "New" at bounding box center [1099, 62] width 54 height 22
click at [1066, 92] on p "New Style" at bounding box center [1061, 93] width 41 height 15
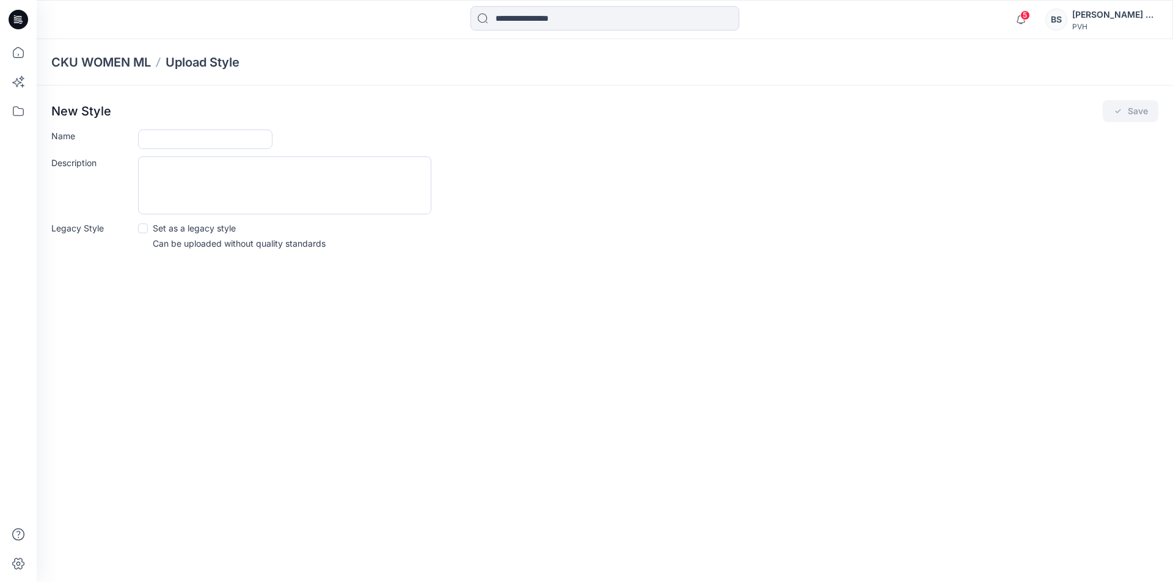
click at [1120, 12] on div "[PERSON_NAME] Silk" at bounding box center [1115, 14] width 86 height 15
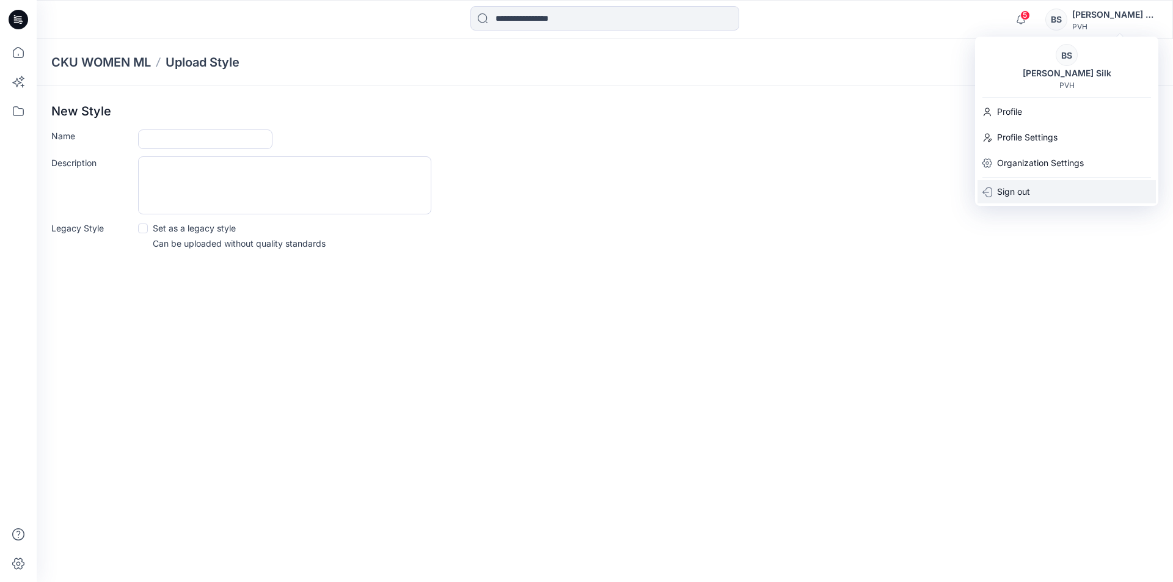
click at [1017, 194] on p "Sign out" at bounding box center [1013, 191] width 33 height 23
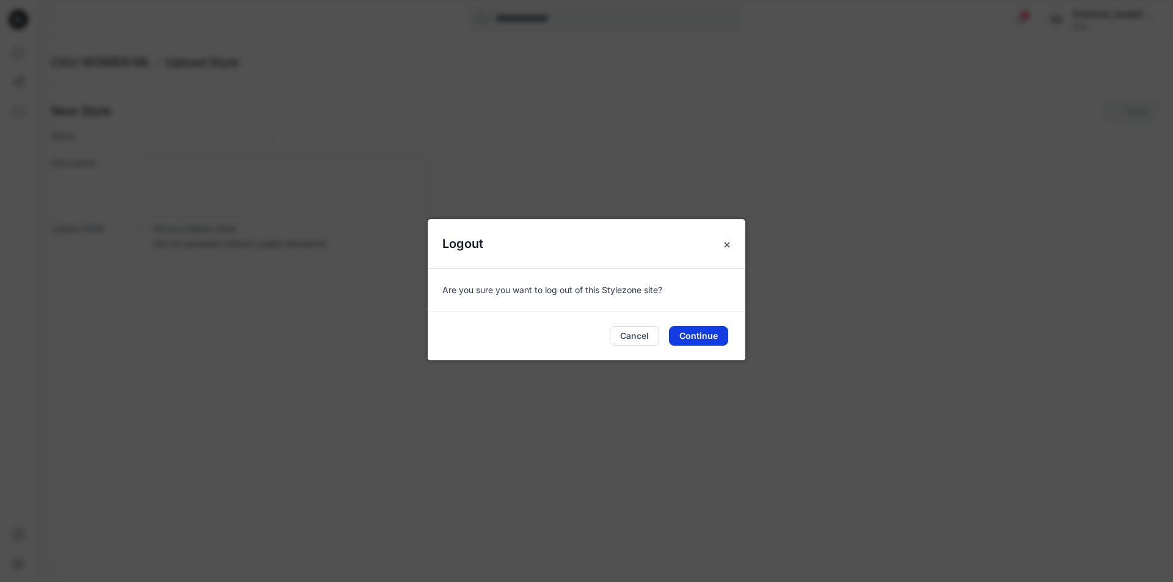
click at [707, 332] on button "Continue" at bounding box center [698, 336] width 59 height 20
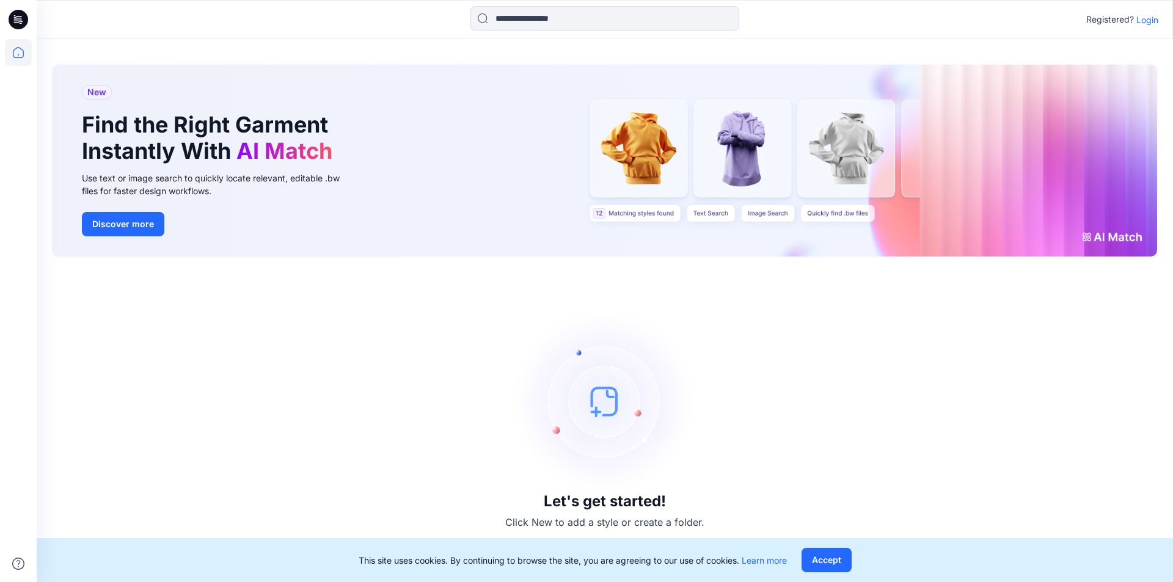
click at [336, 345] on div "Let's get started! Click New to add a style or create a folder." at bounding box center [604, 419] width 1107 height 295
click at [1153, 19] on p "Login" at bounding box center [1147, 19] width 22 height 13
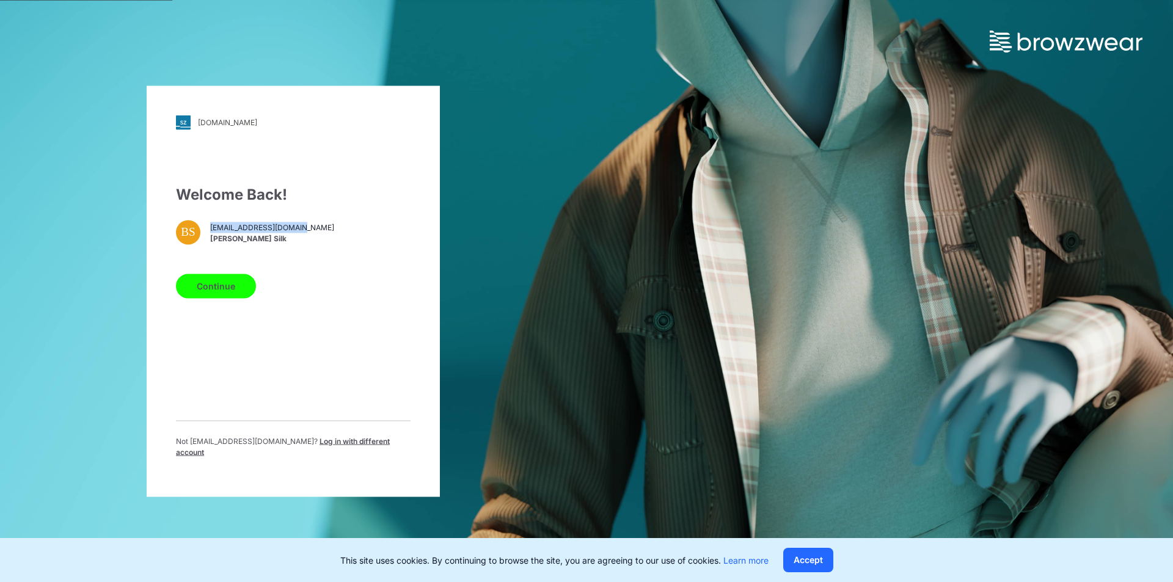
drag, startPoint x: 304, startPoint y: 234, endPoint x: 209, endPoint y: 230, distance: 94.8
click at [209, 230] on div "BS [EMAIL_ADDRESS][DOMAIN_NAME] [PERSON_NAME] Silk" at bounding box center [293, 232] width 235 height 24
copy span "[EMAIL_ADDRESS][DOMAIN_NAME]"
drag, startPoint x: 215, startPoint y: 290, endPoint x: 549, endPoint y: 312, distance: 334.9
click at [217, 291] on button "Continue" at bounding box center [216, 286] width 80 height 24
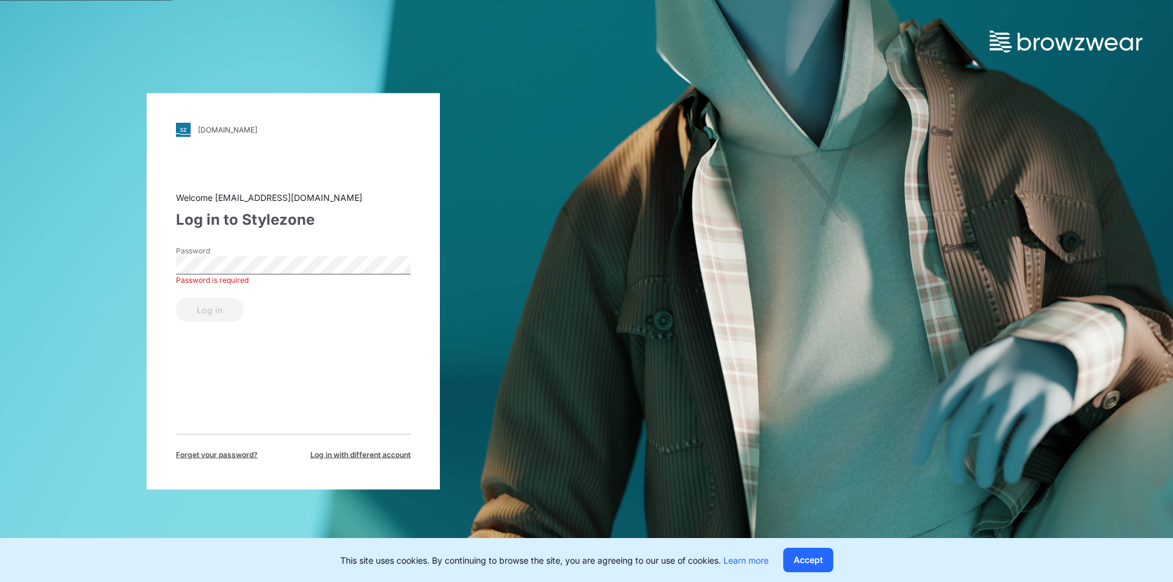
click at [419, 385] on div "[DOMAIN_NAME] Loading... Welcome [EMAIL_ADDRESS][DOMAIN_NAME] Log in to Stylezo…" at bounding box center [293, 291] width 293 height 396
click at [217, 308] on button "Log in" at bounding box center [210, 310] width 68 height 24
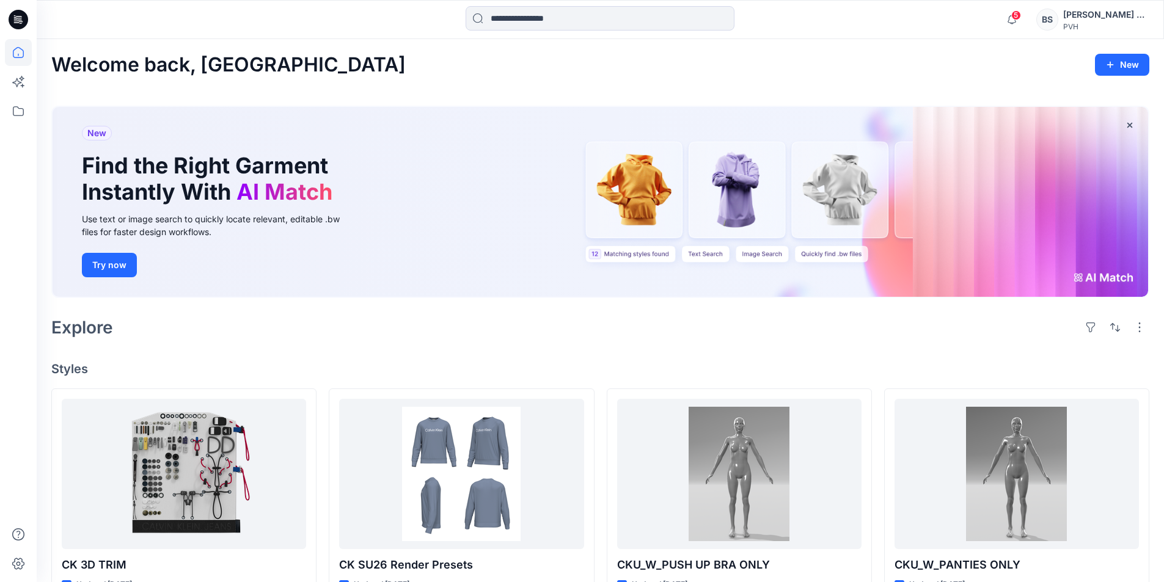
drag, startPoint x: 1172, startPoint y: 6, endPoint x: 896, endPoint y: 52, distance: 280.5
click at [755, 26] on div at bounding box center [599, 19] width 563 height 27
click at [1112, 17] on div "[PERSON_NAME] Silk" at bounding box center [1106, 14] width 86 height 15
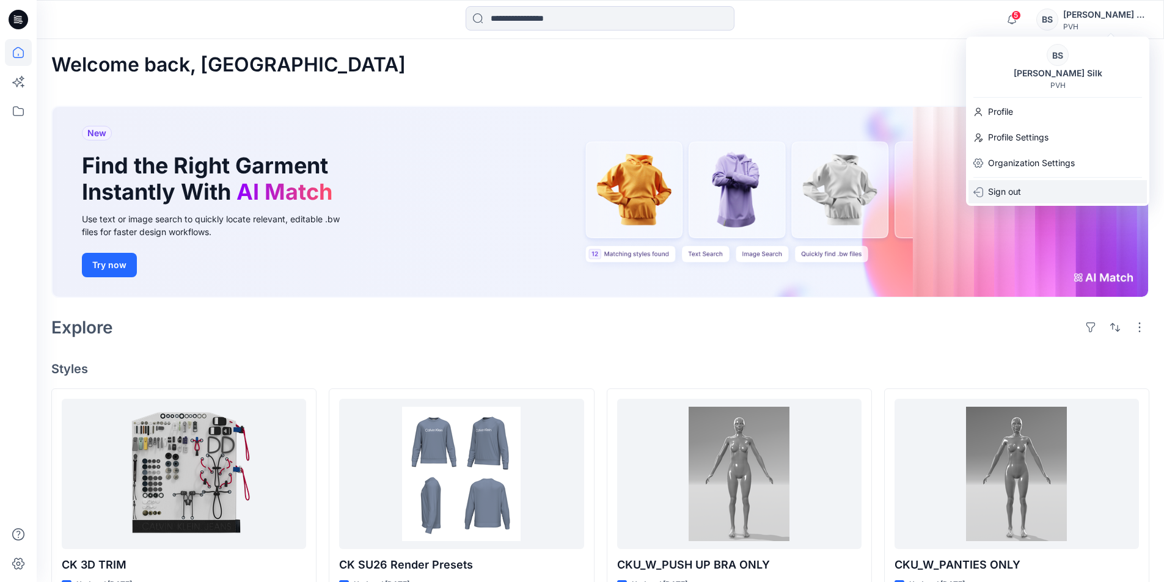
click at [1006, 192] on p "Sign out" at bounding box center [1004, 191] width 33 height 23
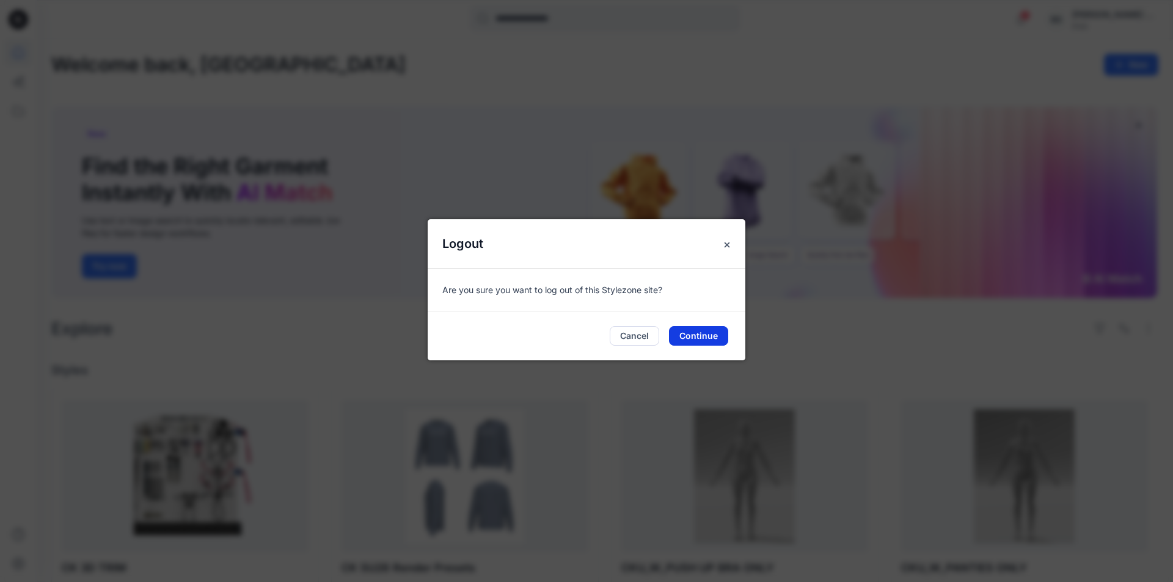
click at [707, 337] on button "Continue" at bounding box center [698, 336] width 59 height 20
